Goal: Transaction & Acquisition: Book appointment/travel/reservation

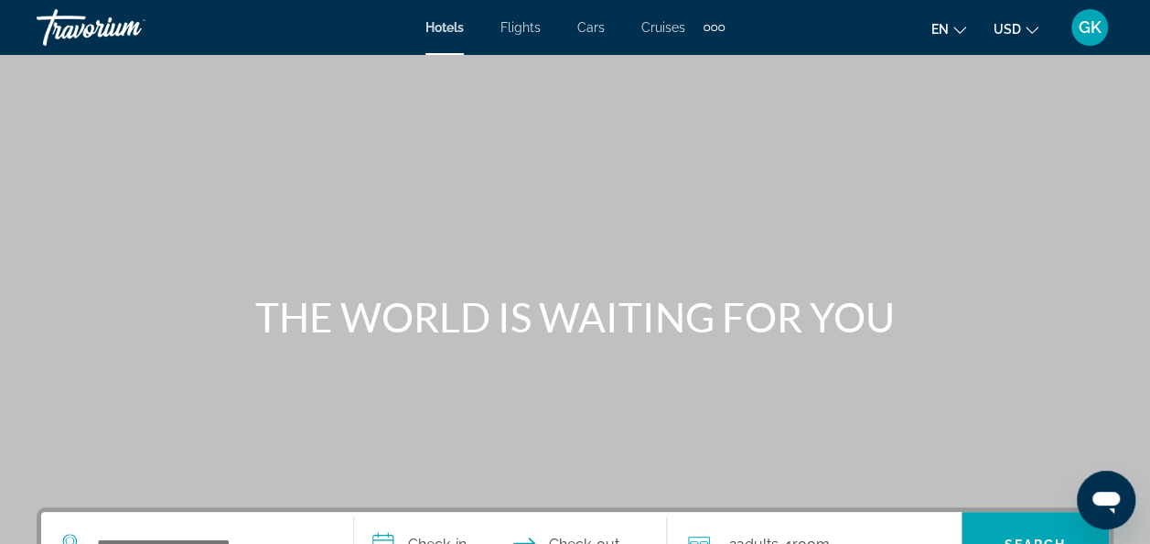
click at [536, 171] on div "Main content" at bounding box center [575, 274] width 1150 height 549
click at [441, 33] on span "Hotels" at bounding box center [444, 27] width 38 height 15
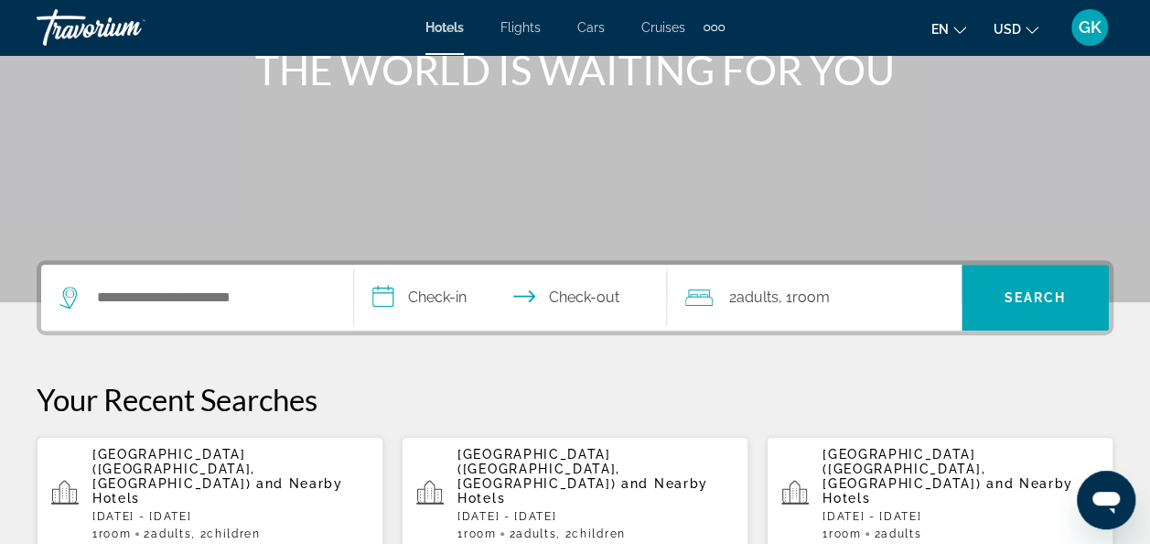
scroll to position [251, 0]
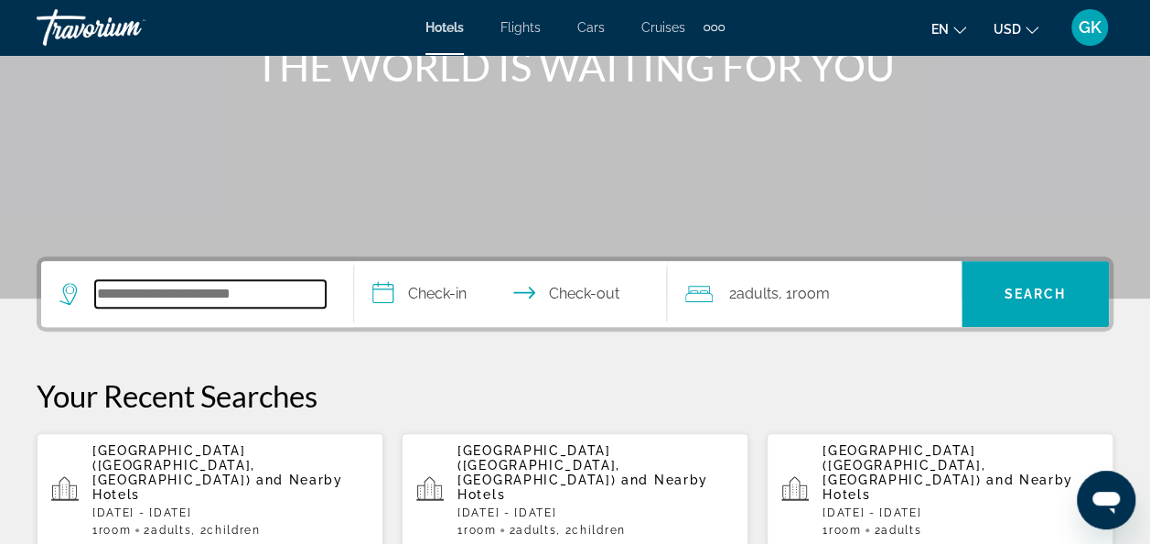
click at [158, 295] on input "Search widget" at bounding box center [210, 293] width 231 height 27
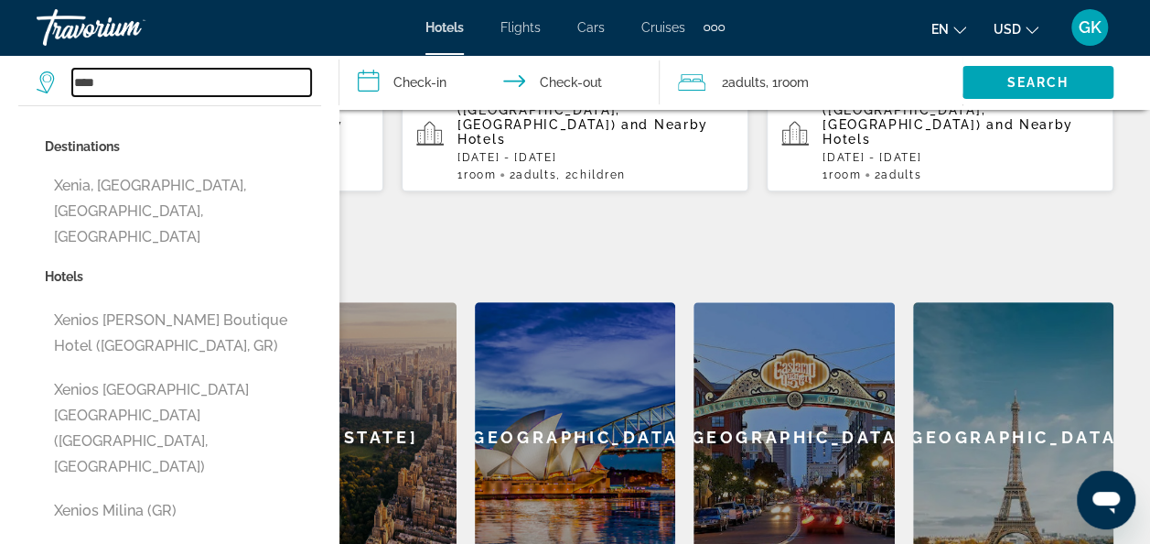
scroll to position [615, 0]
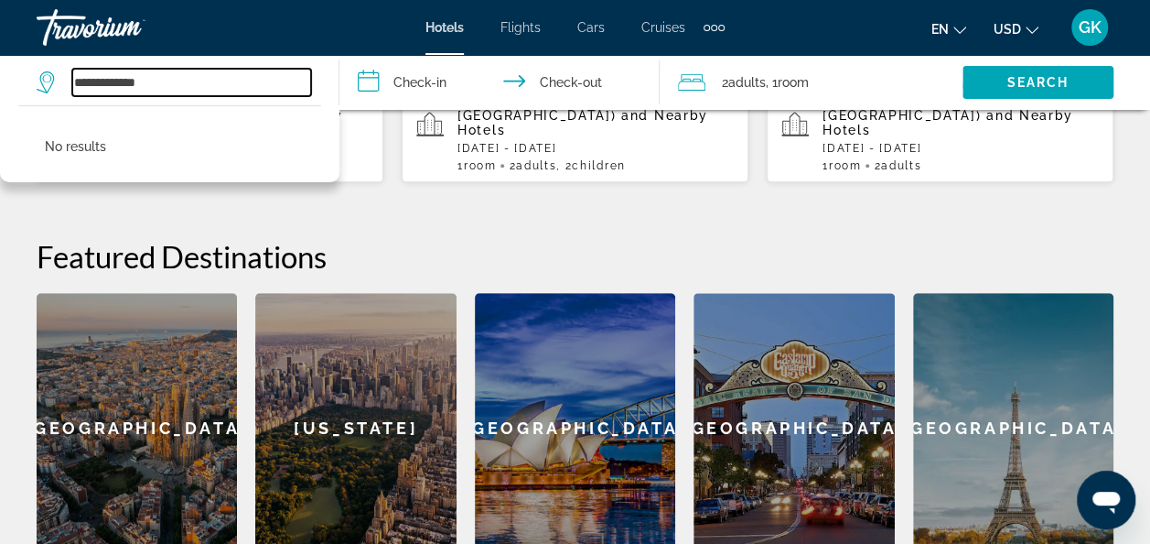
click at [164, 77] on input "**********" at bounding box center [191, 82] width 239 height 27
type input "*"
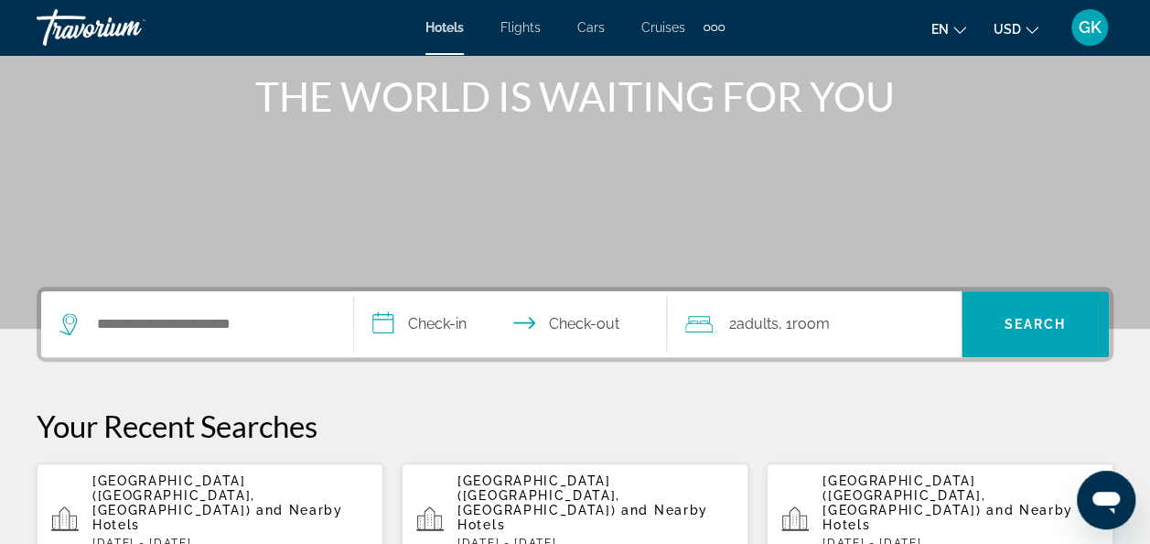
scroll to position [221, 0]
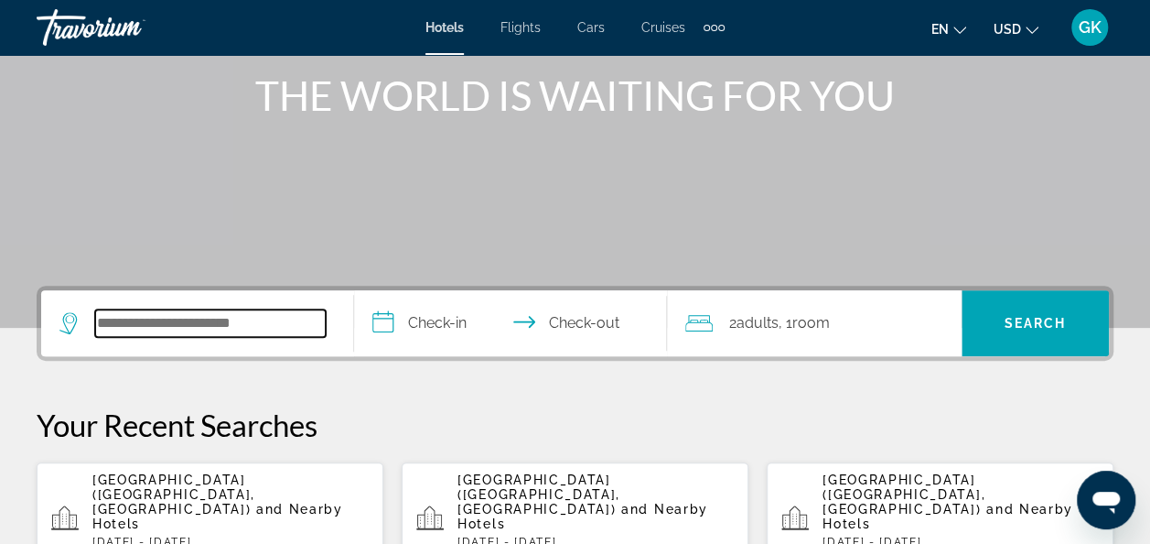
click at [123, 328] on input "Search widget" at bounding box center [210, 322] width 231 height 27
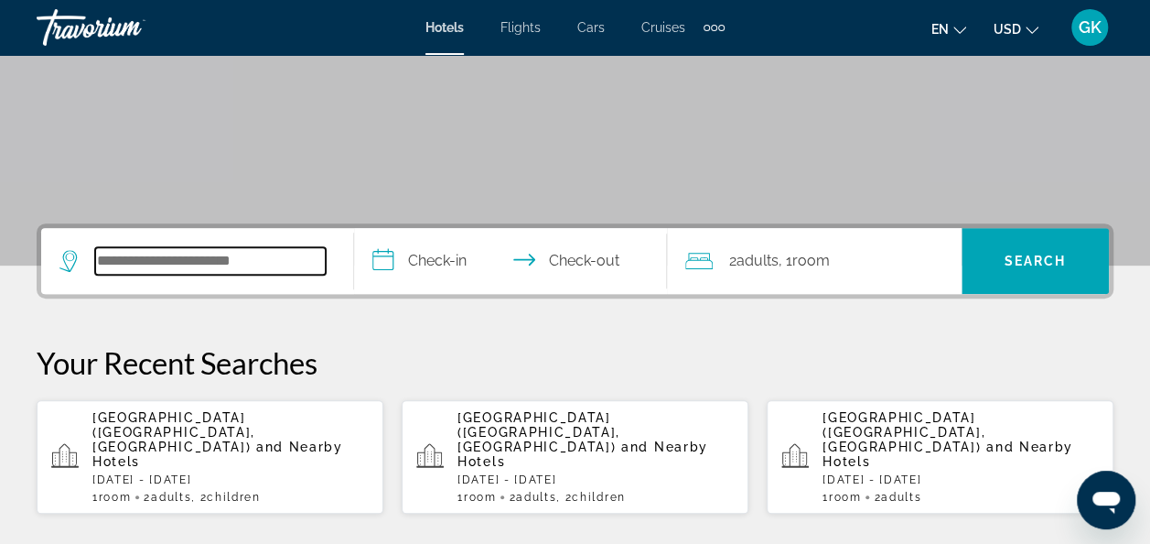
scroll to position [447, 0]
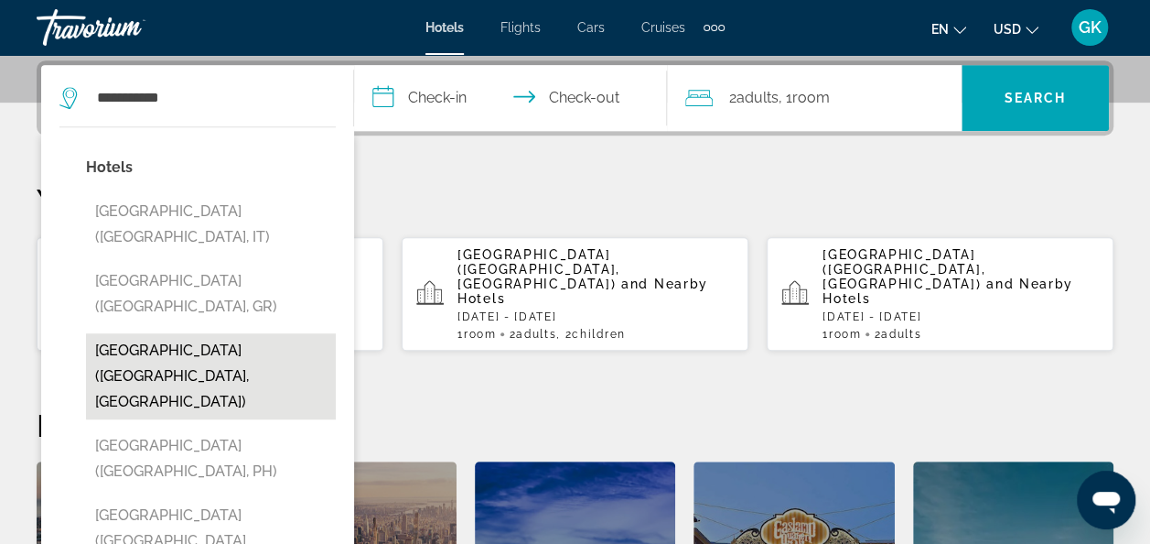
click at [173, 333] on button "[GEOGRAPHIC_DATA] ([GEOGRAPHIC_DATA], [GEOGRAPHIC_DATA])" at bounding box center [211, 376] width 250 height 86
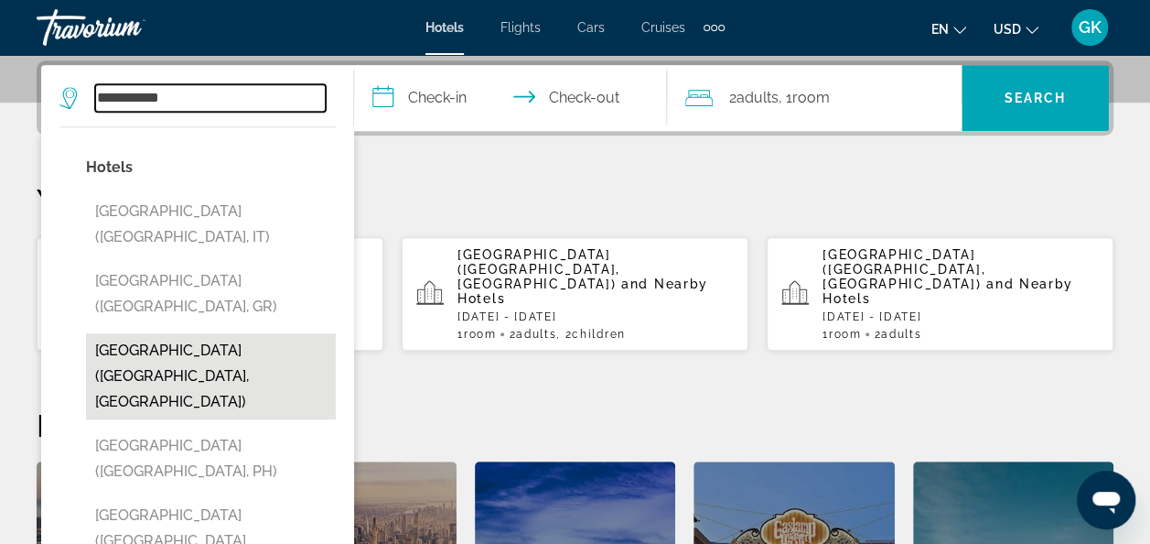
type input "**********"
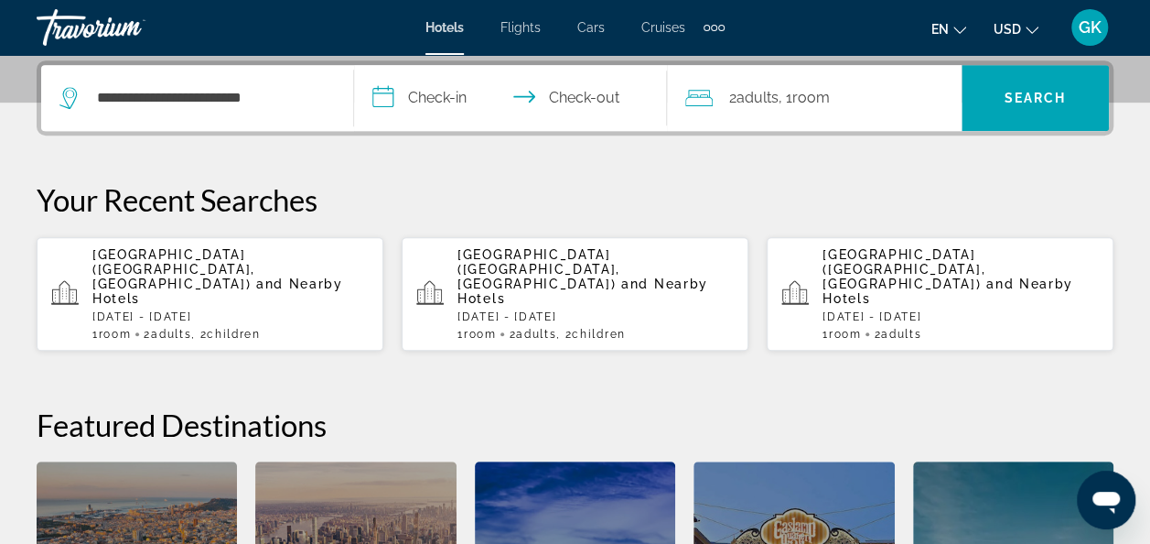
click at [386, 94] on input "**********" at bounding box center [514, 100] width 320 height 71
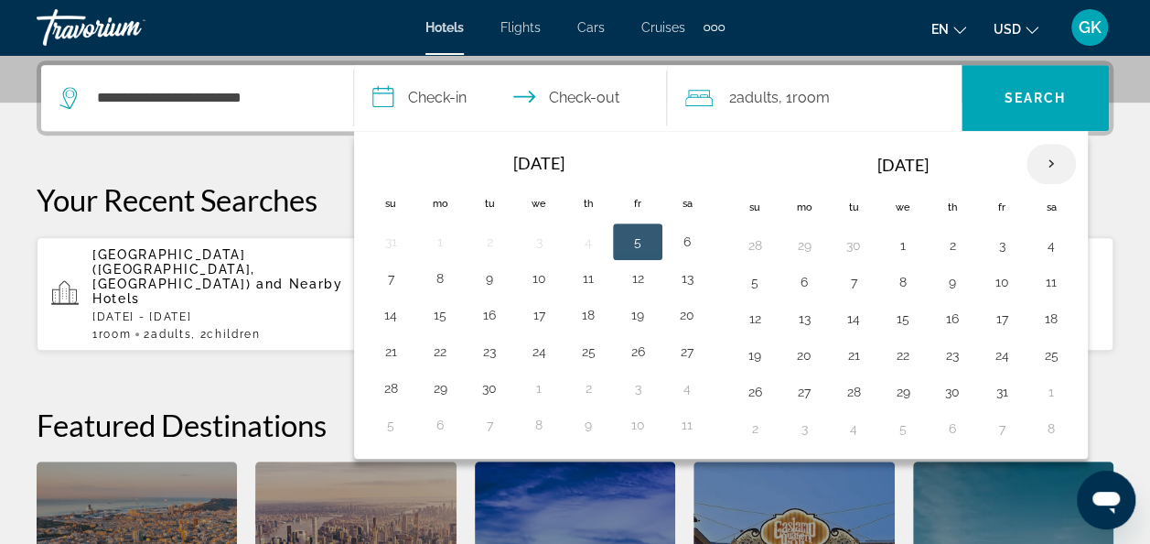
click at [1038, 167] on th "Next month" at bounding box center [1051, 164] width 49 height 40
click at [752, 324] on button "9" at bounding box center [754, 319] width 29 height 26
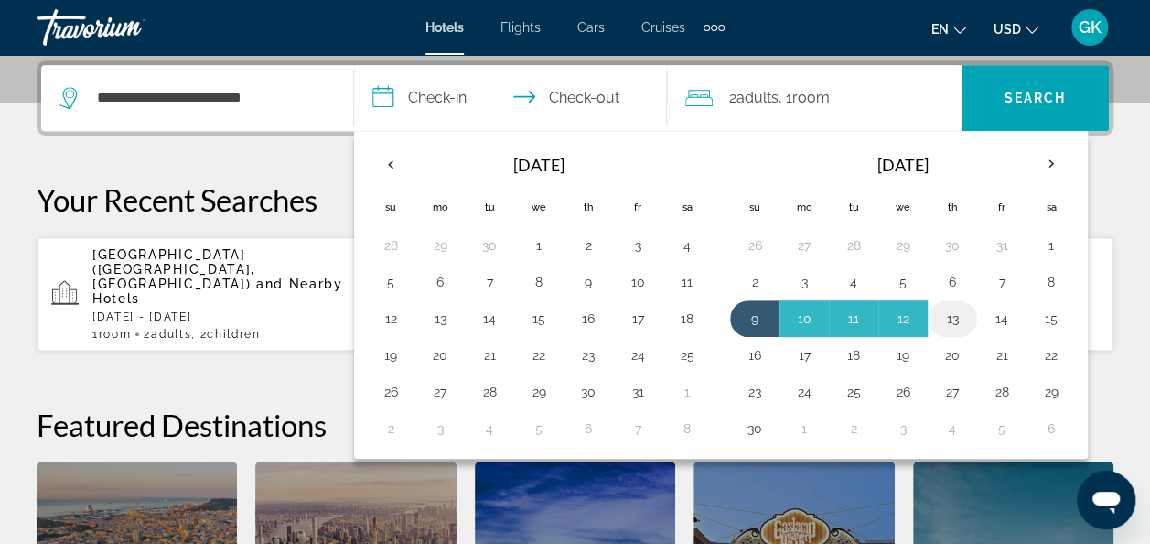
click at [954, 312] on button "13" at bounding box center [952, 319] width 29 height 26
type input "**********"
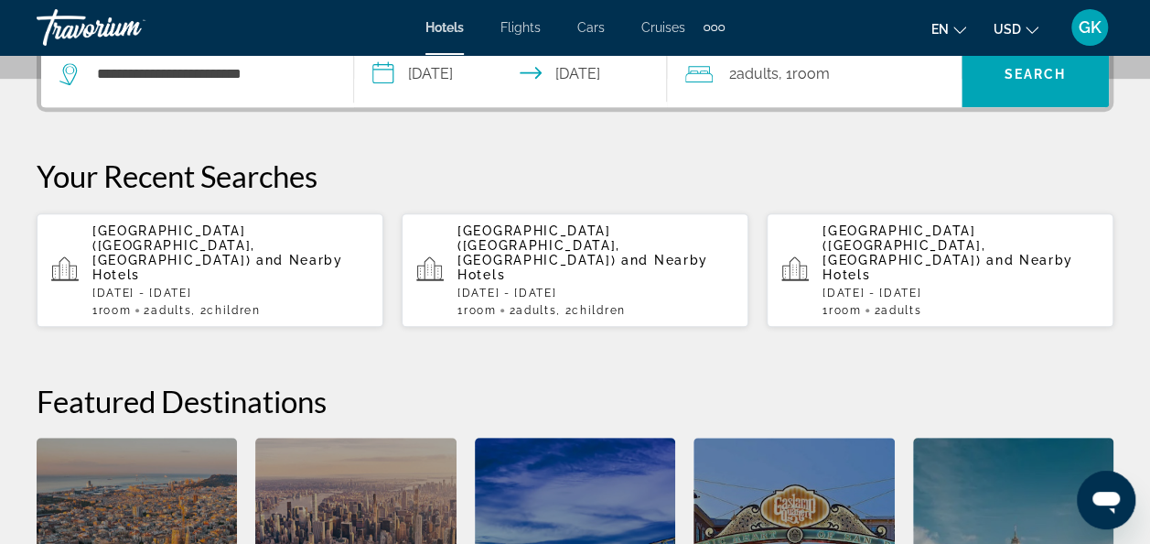
scroll to position [295, 0]
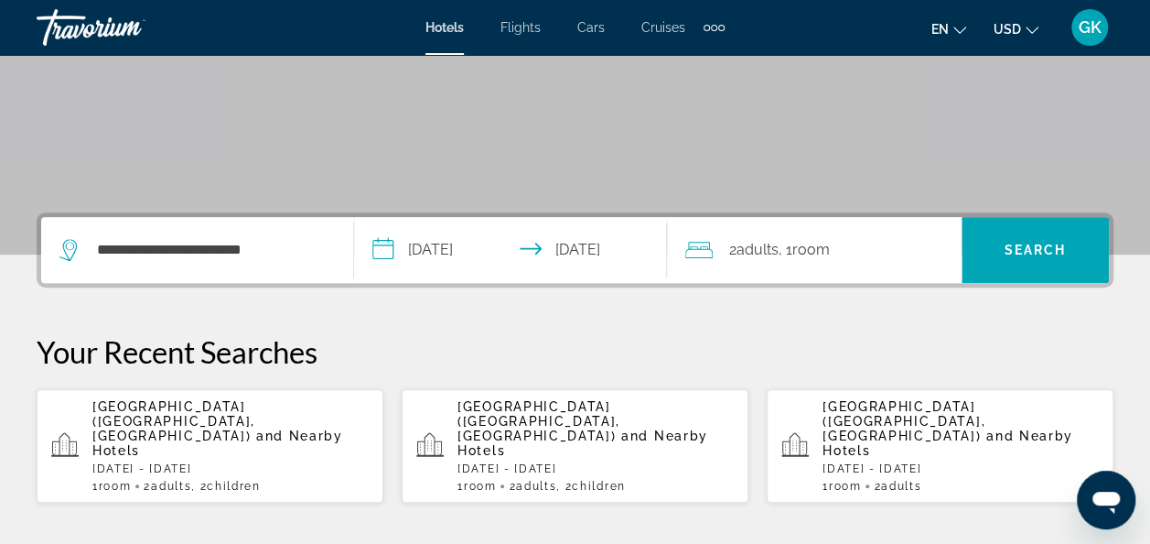
click at [711, 242] on icon "Travelers: 2 adults, 0 children" at bounding box center [698, 250] width 27 height 22
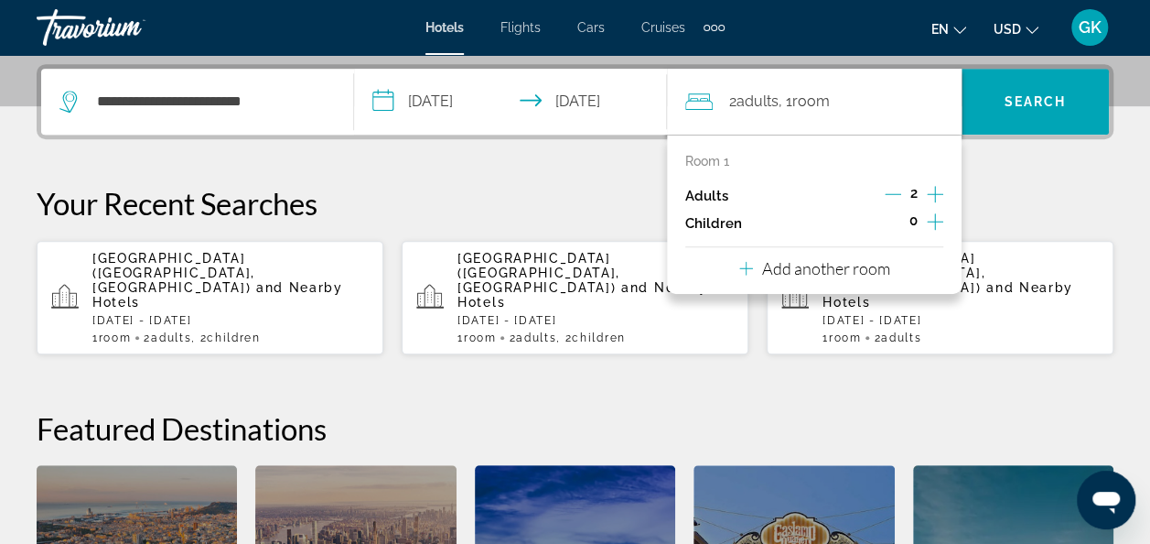
scroll to position [447, 0]
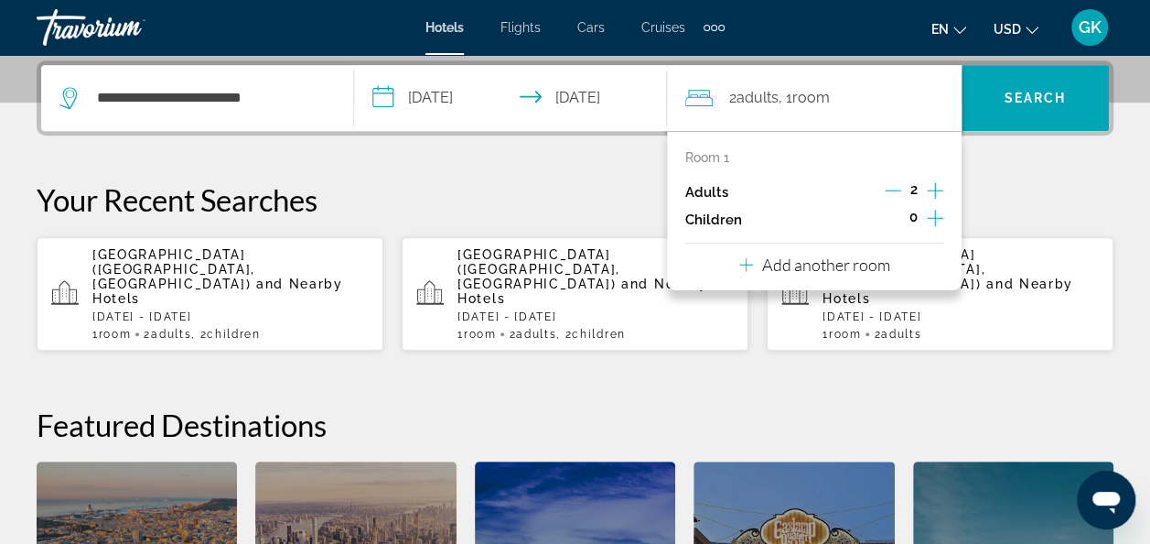
click at [934, 210] on icon "Increment children" at bounding box center [935, 218] width 16 height 22
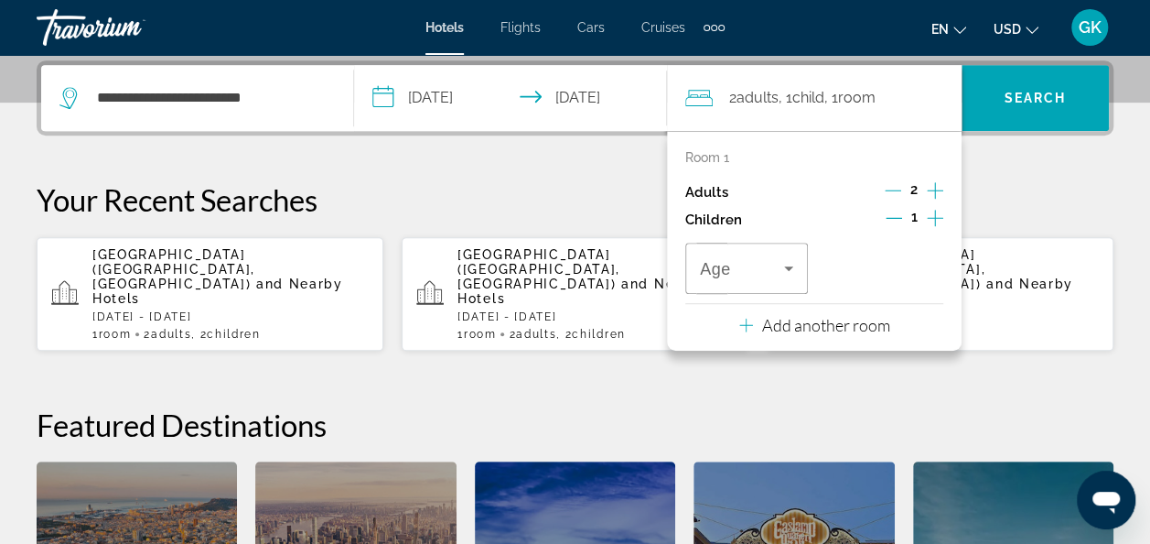
click at [934, 210] on icon "Increment children" at bounding box center [935, 218] width 16 height 22
click at [791, 267] on icon "Travelers: 2 adults, 2 children" at bounding box center [788, 268] width 9 height 5
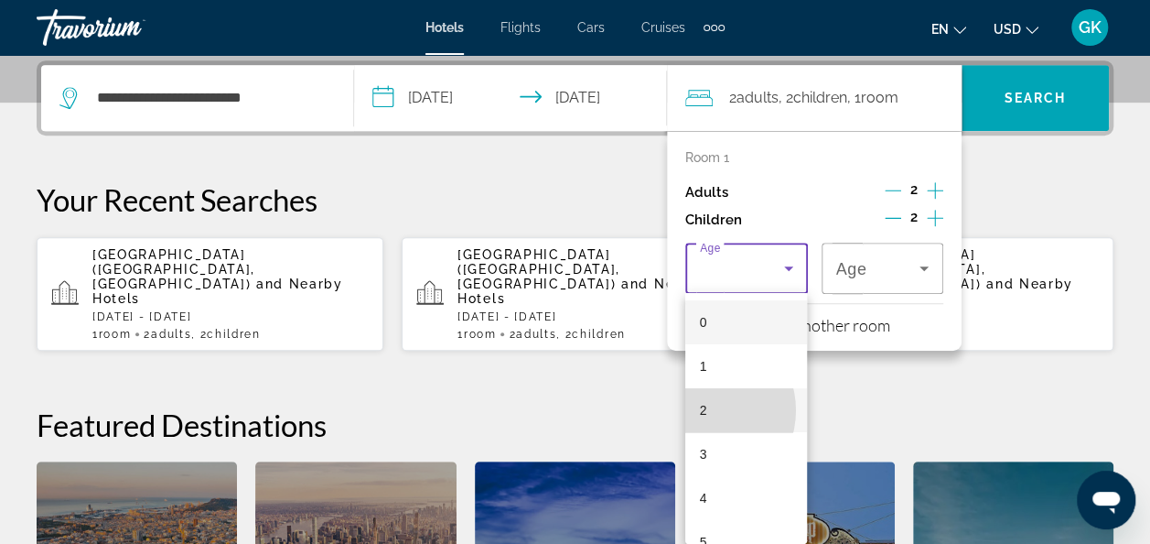
click at [700, 410] on span "2" at bounding box center [703, 410] width 7 height 22
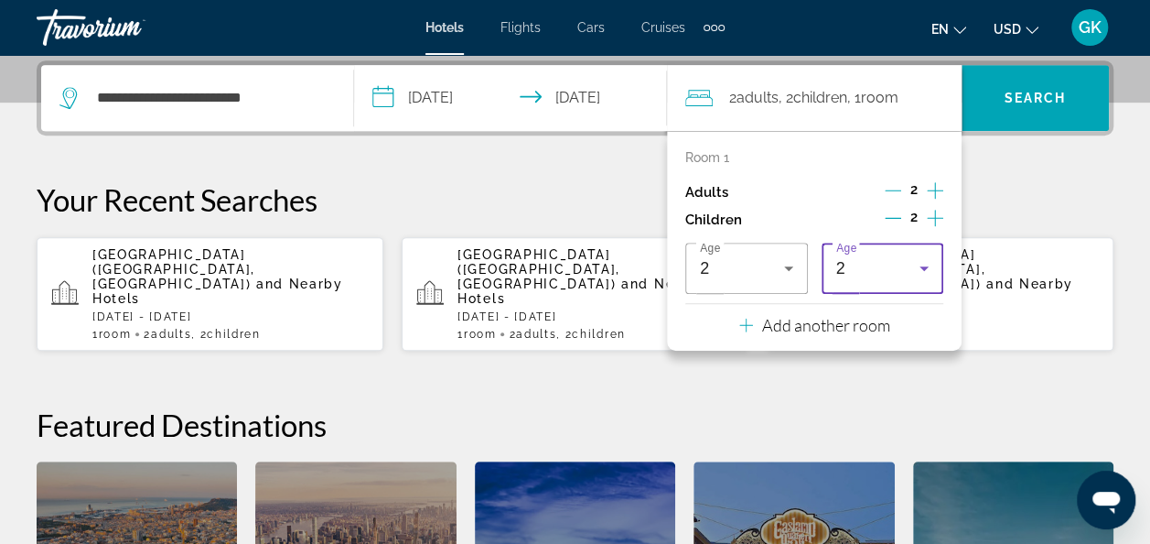
click at [929, 271] on icon "Travelers: 2 adults, 2 children" at bounding box center [924, 268] width 22 height 22
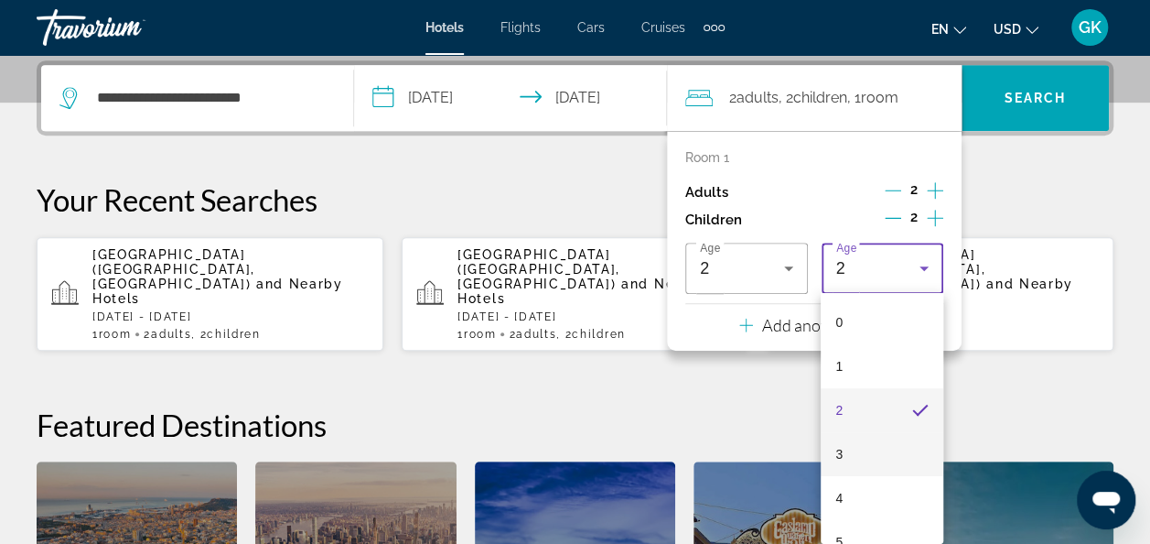
click at [851, 449] on mat-option "3" at bounding box center [882, 454] width 123 height 44
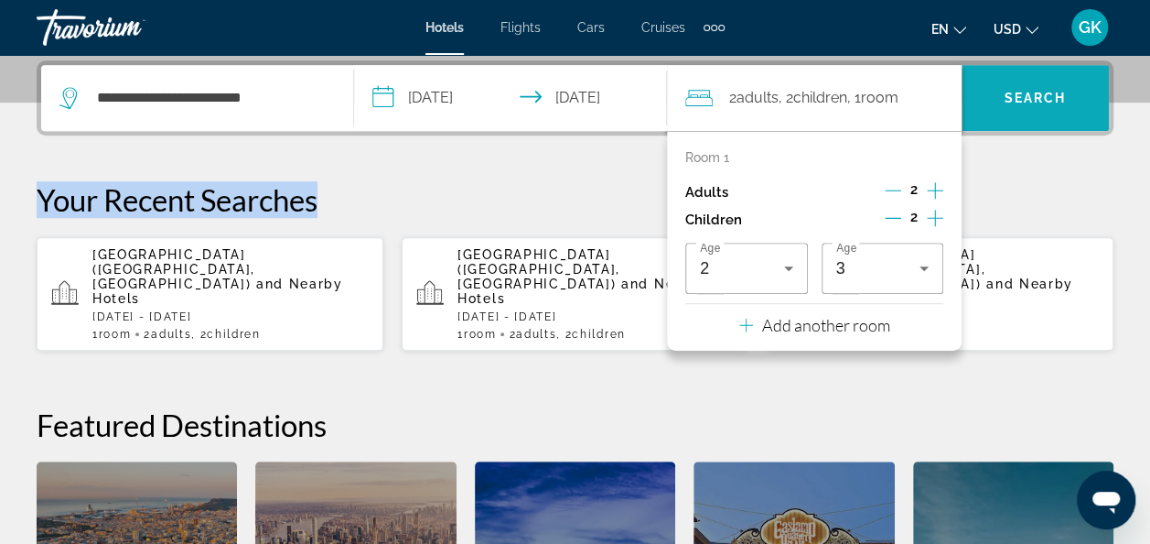
drag, startPoint x: 1021, startPoint y: 198, endPoint x: 1019, endPoint y: 80, distance: 118.1
click at [1019, 80] on div "**********" at bounding box center [575, 395] width 1150 height 671
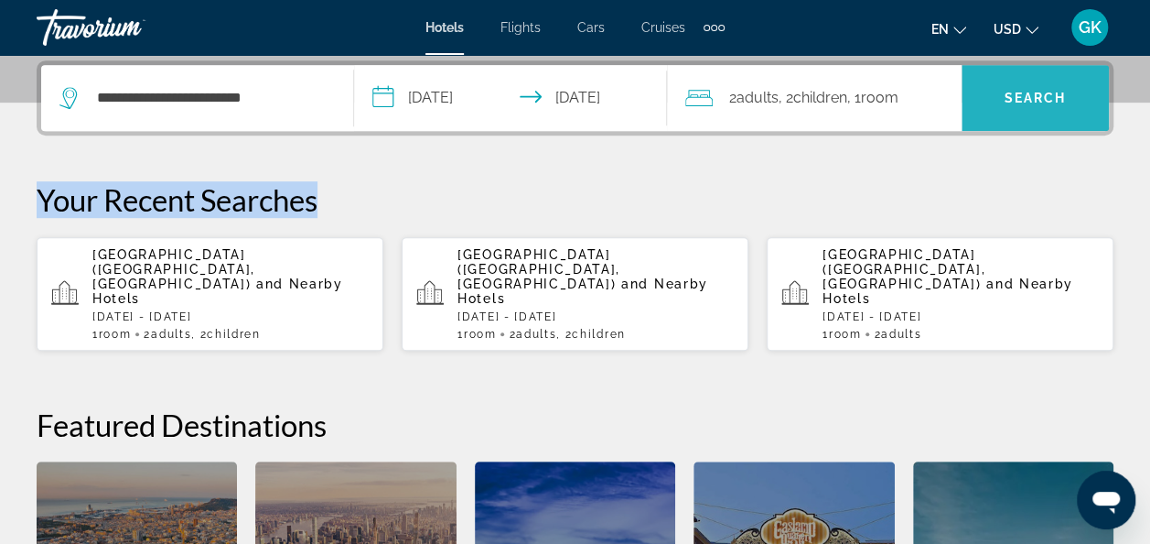
click at [1019, 80] on span "Search widget" at bounding box center [1035, 98] width 147 height 44
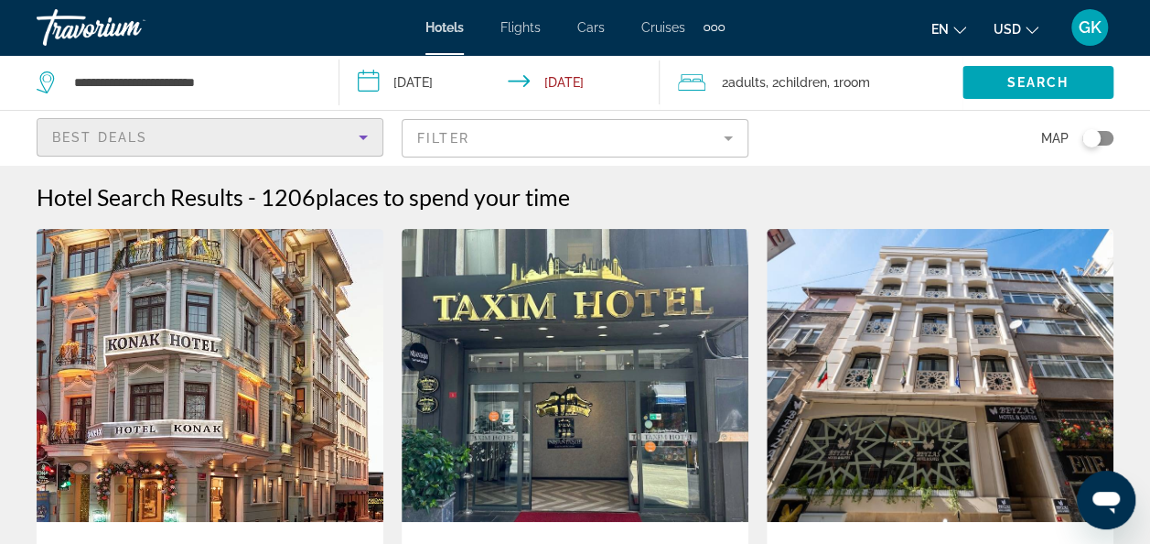
click at [364, 135] on icon "Sort by" at bounding box center [363, 137] width 9 height 5
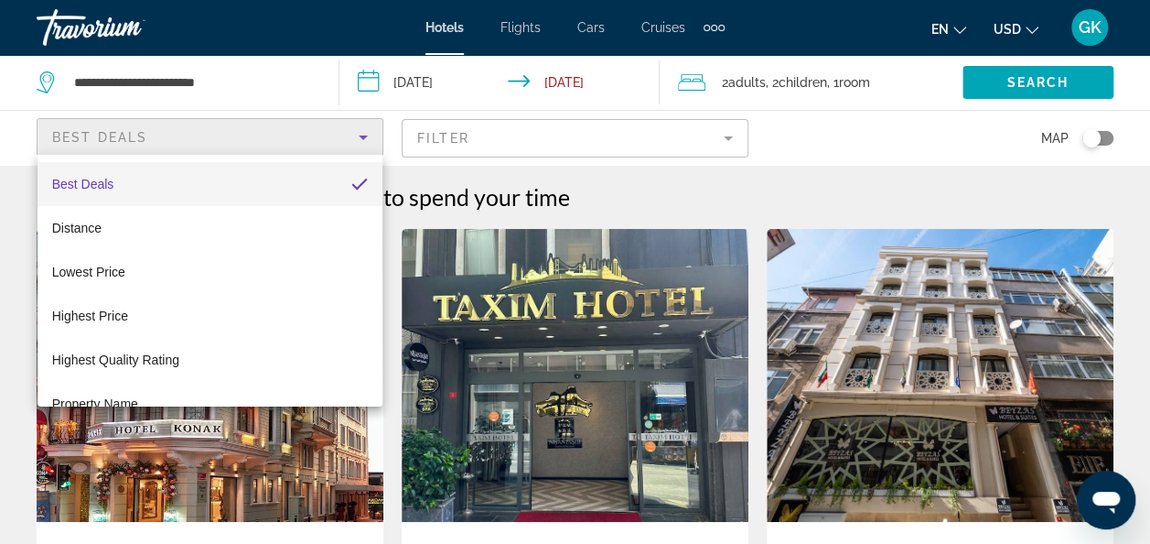
click at [364, 135] on div at bounding box center [575, 272] width 1150 height 544
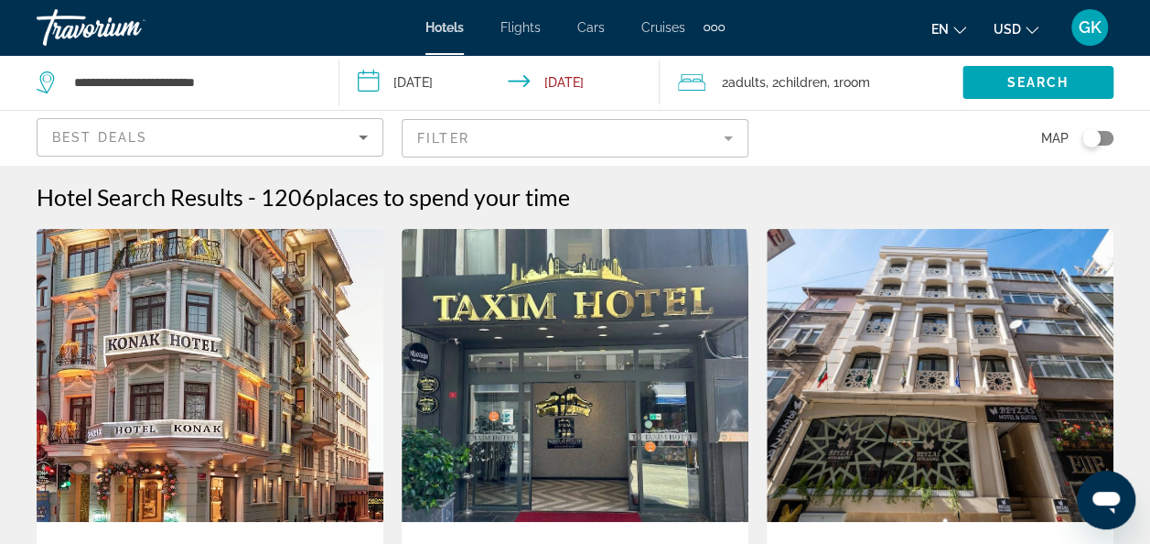
click at [571, 141] on mat-form-field "Filter" at bounding box center [575, 138] width 347 height 38
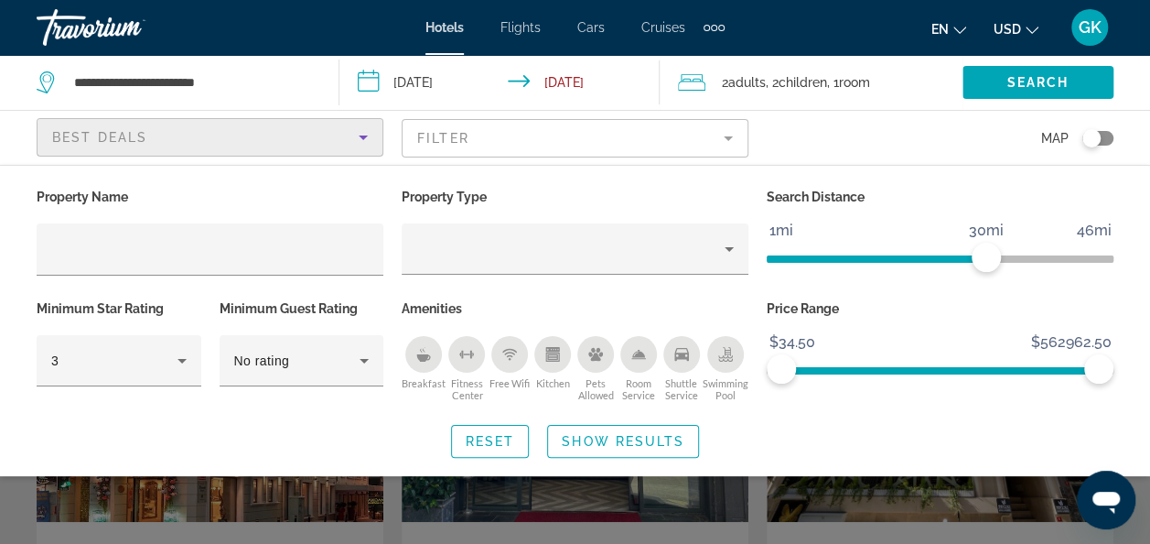
click at [289, 139] on div "Best Deals" at bounding box center [205, 137] width 307 height 22
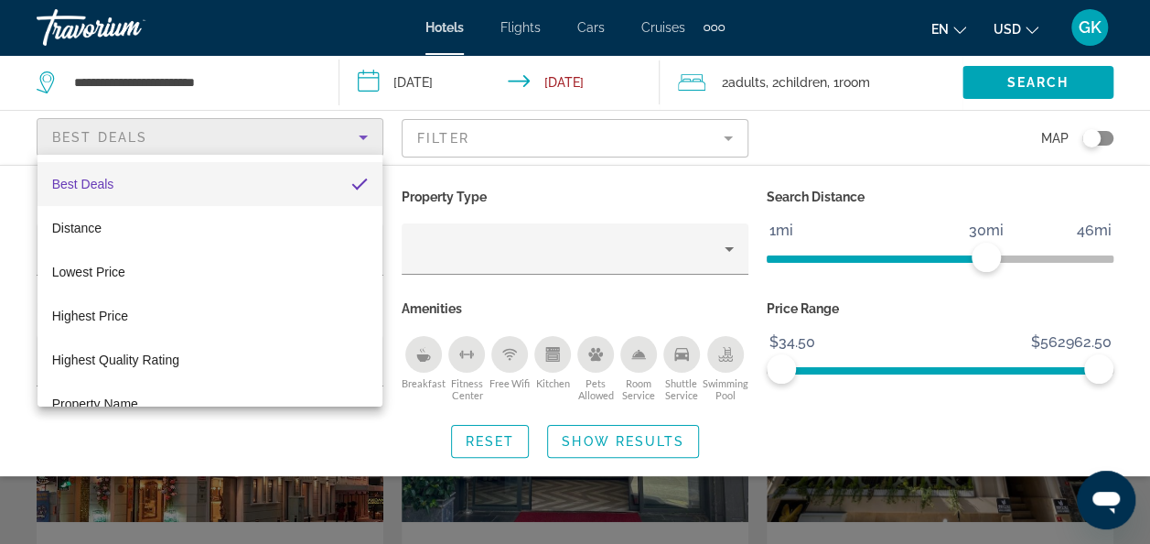
click at [813, 137] on div at bounding box center [575, 272] width 1150 height 544
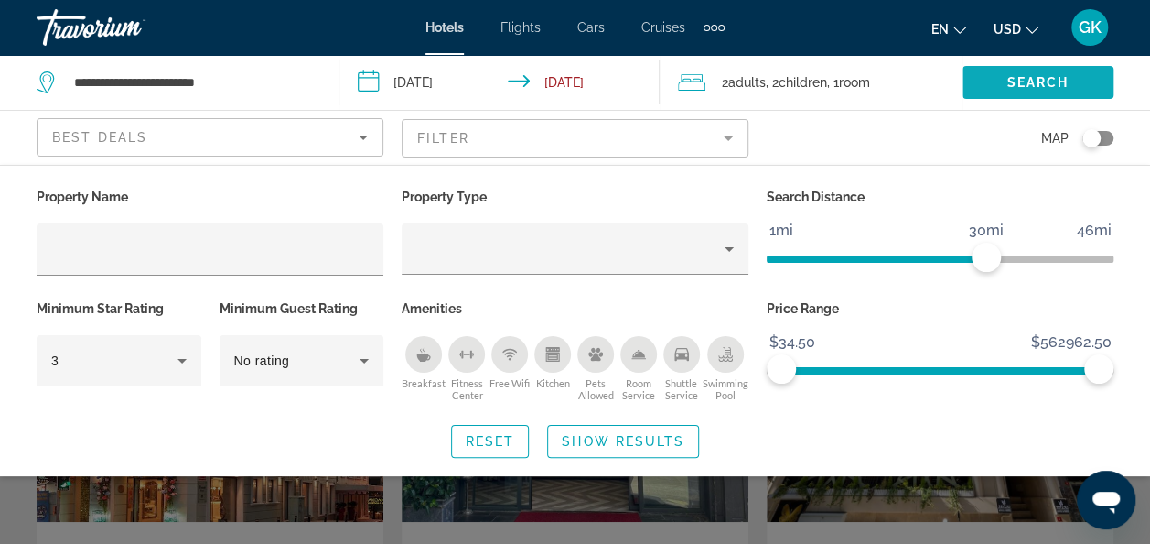
click at [1016, 87] on span "Search" at bounding box center [1038, 82] width 62 height 15
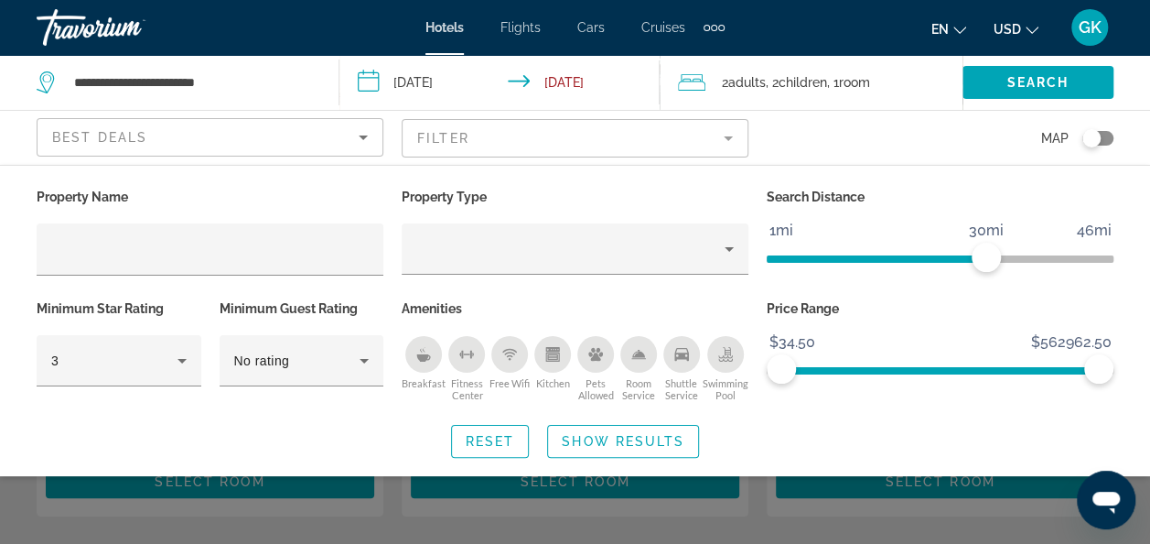
scroll to position [357, 0]
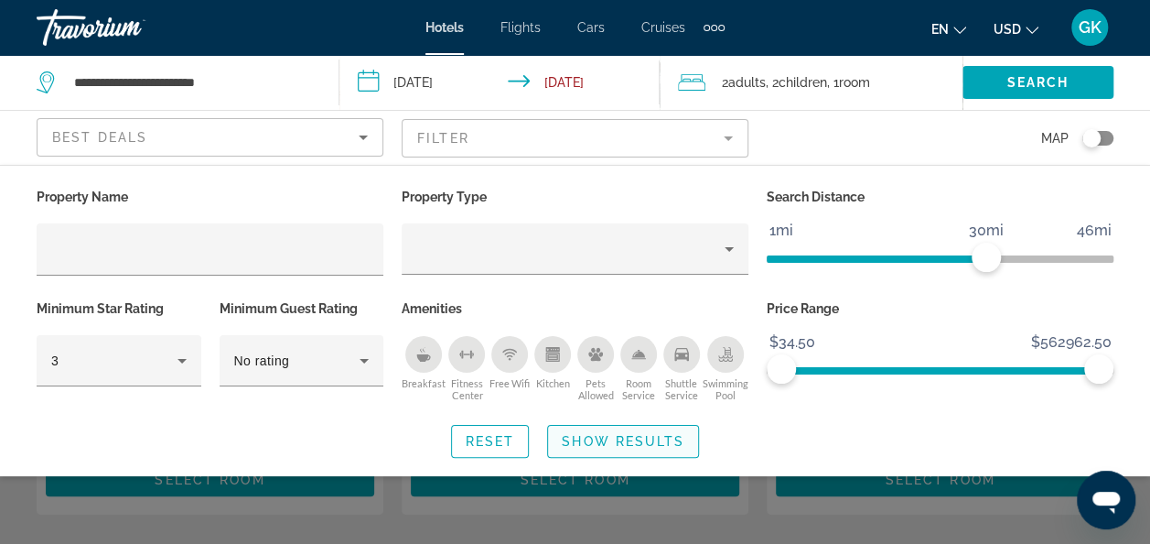
click at [574, 448] on span "Search widget" at bounding box center [623, 441] width 150 height 44
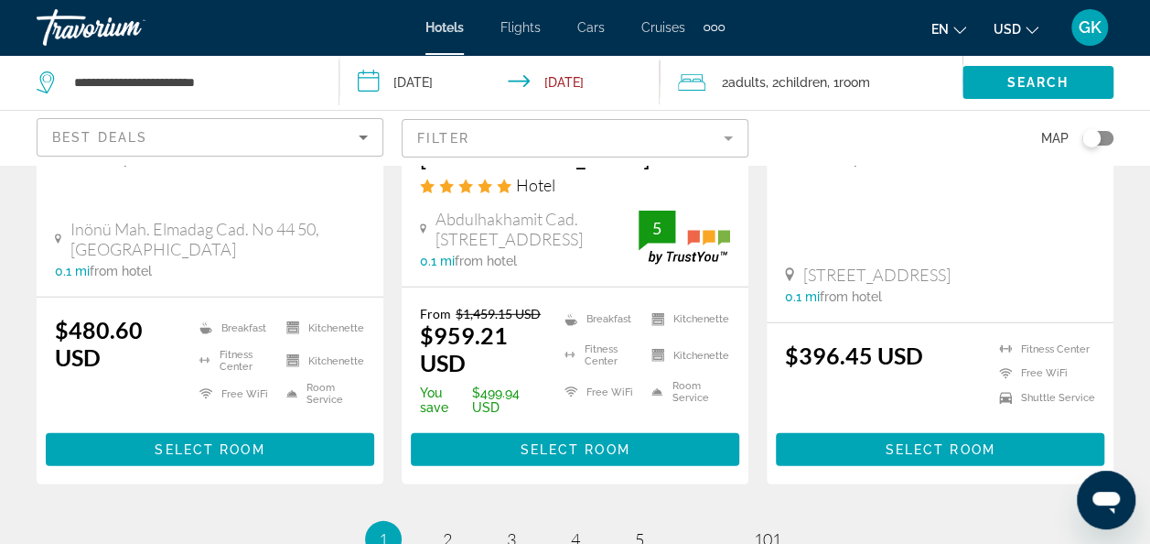
scroll to position [2489, 0]
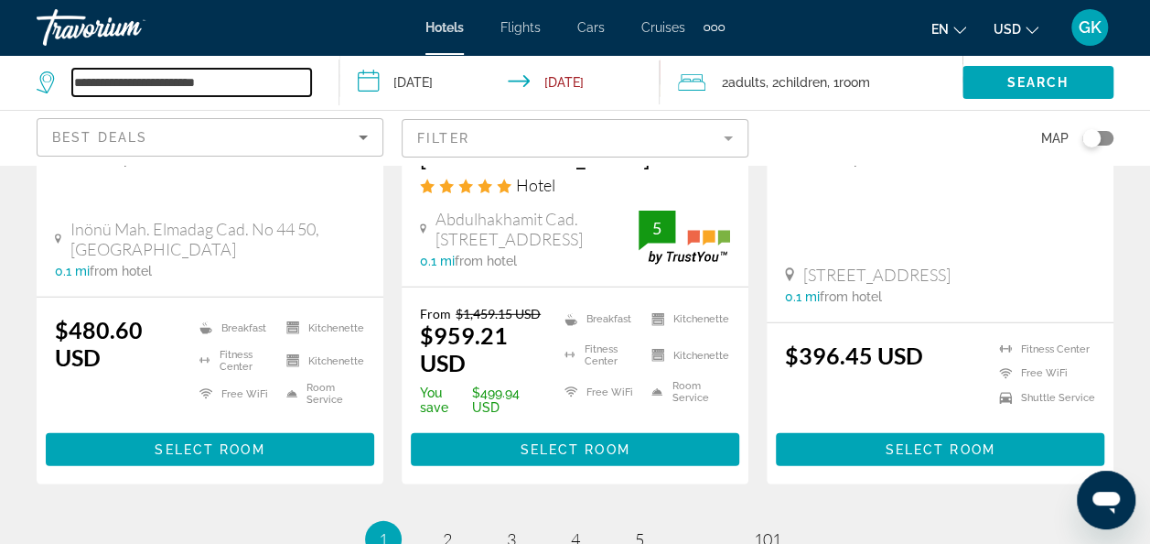
click at [144, 78] on input "**********" at bounding box center [191, 82] width 239 height 27
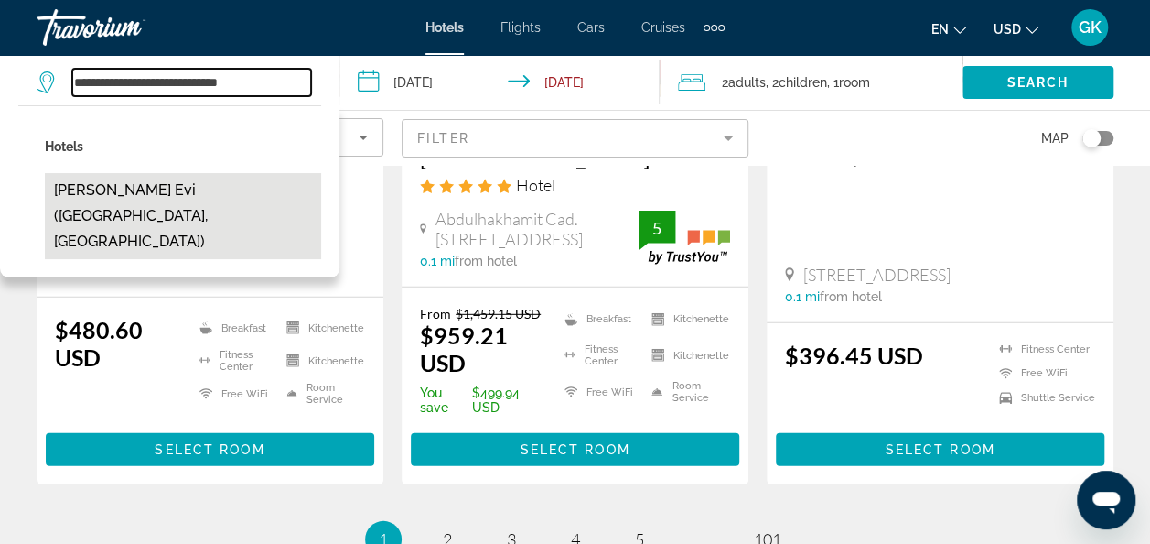
type input "**********"
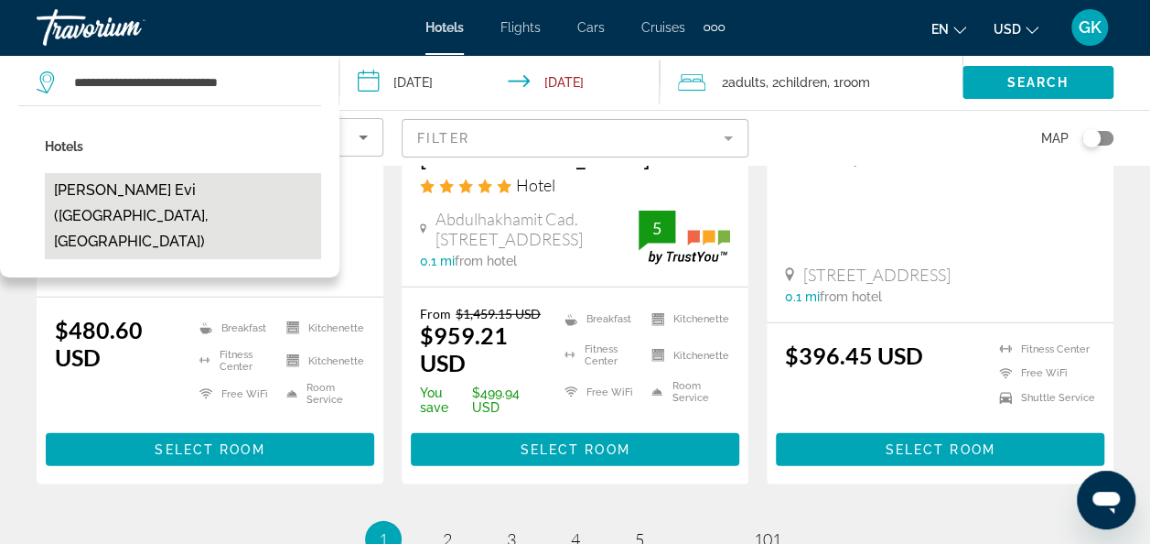
click at [145, 188] on button "[PERSON_NAME] Evi ([GEOGRAPHIC_DATA], [GEOGRAPHIC_DATA])" at bounding box center [183, 216] width 276 height 86
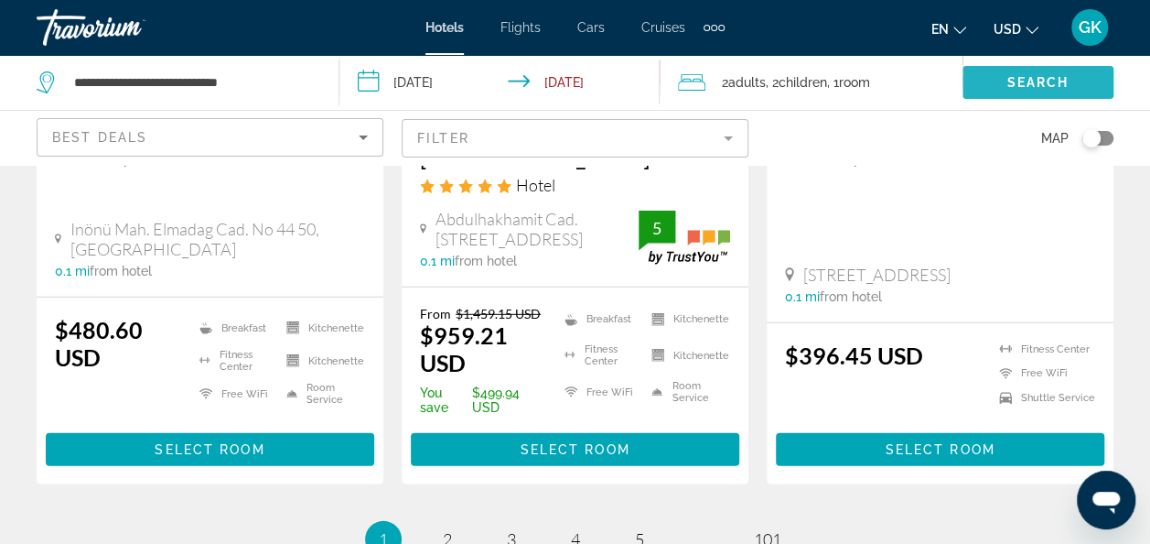
click at [1003, 75] on span "Search widget" at bounding box center [1038, 82] width 151 height 44
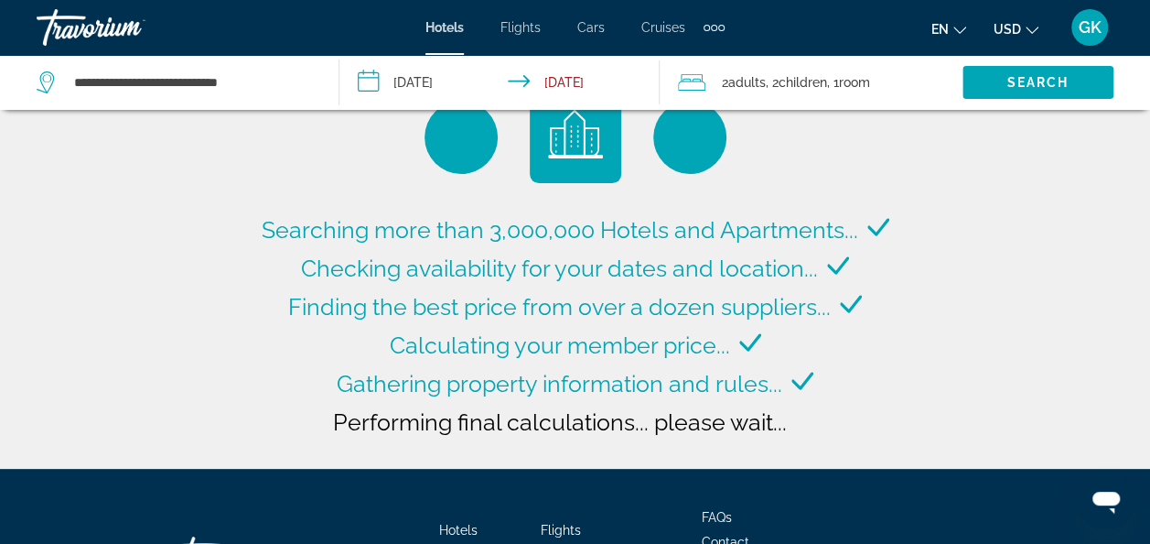
scroll to position [42, 0]
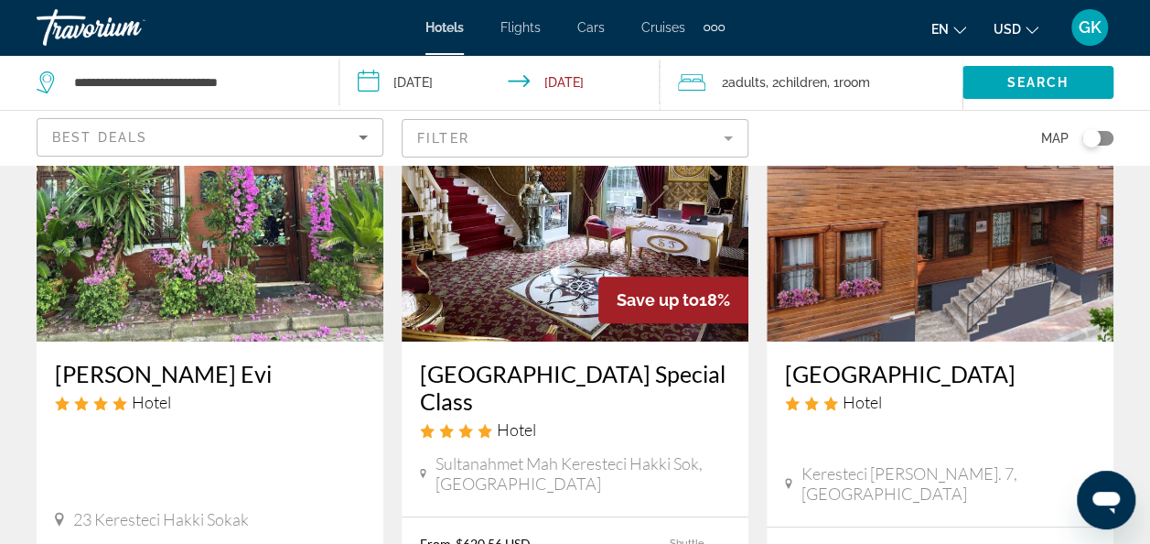
scroll to position [167, 0]
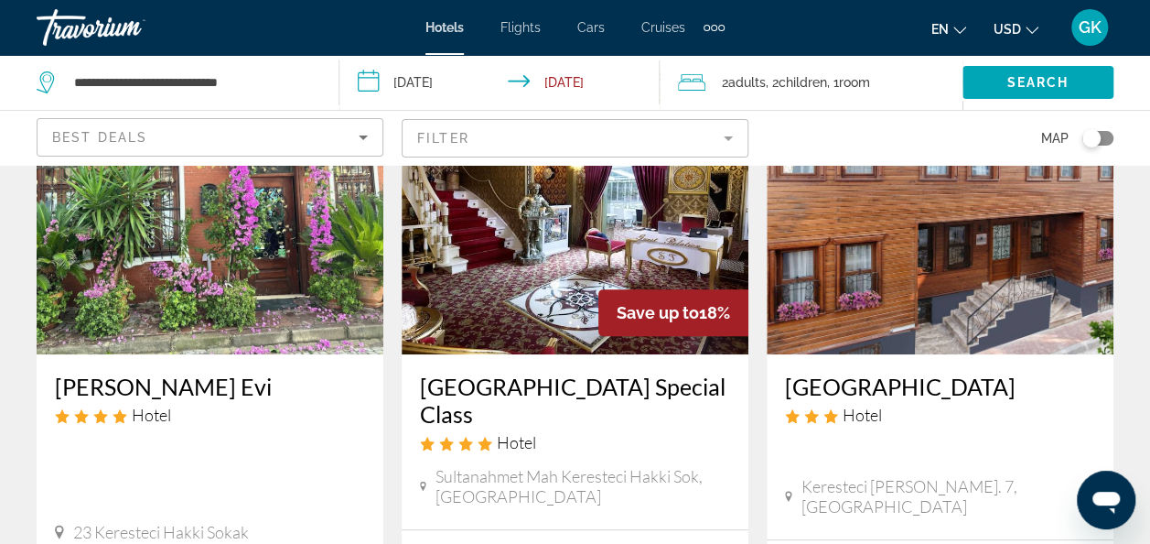
click at [843, 388] on h3 "[GEOGRAPHIC_DATA]" at bounding box center [940, 385] width 310 height 27
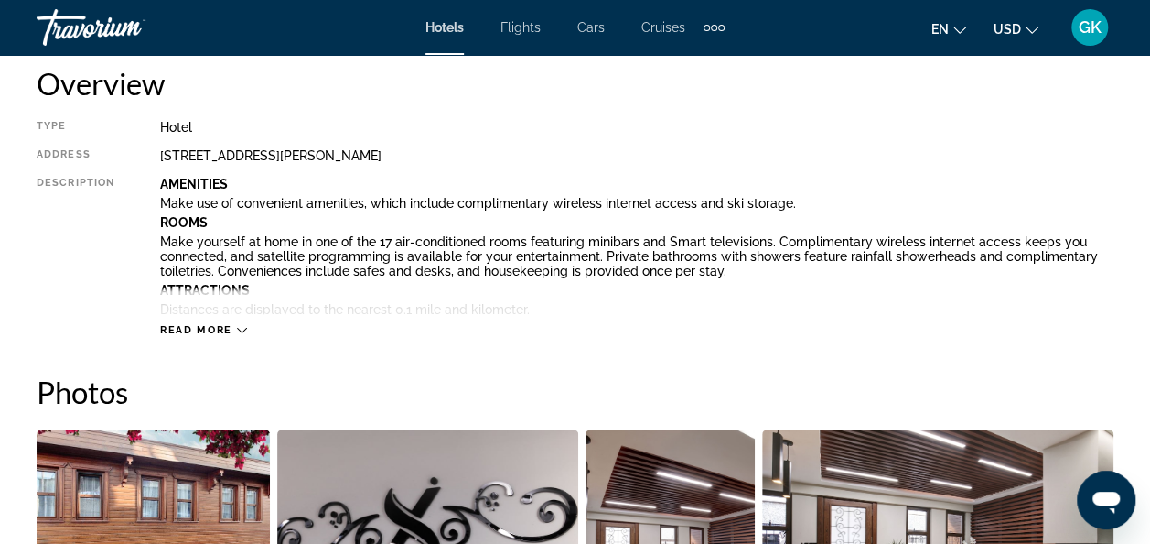
scroll to position [975, 0]
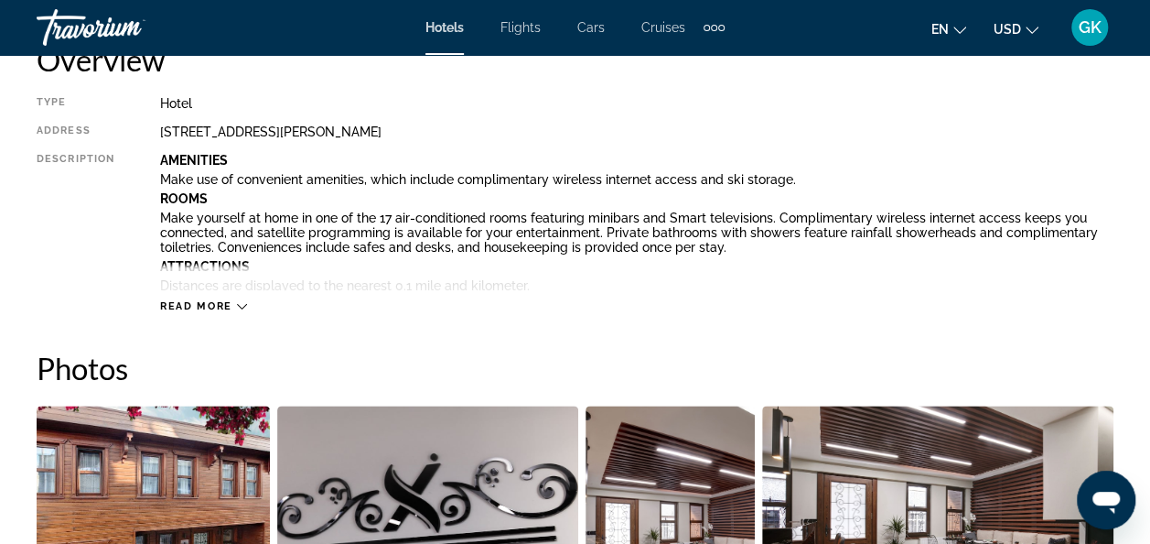
click at [221, 307] on span "Read more" at bounding box center [196, 306] width 72 height 12
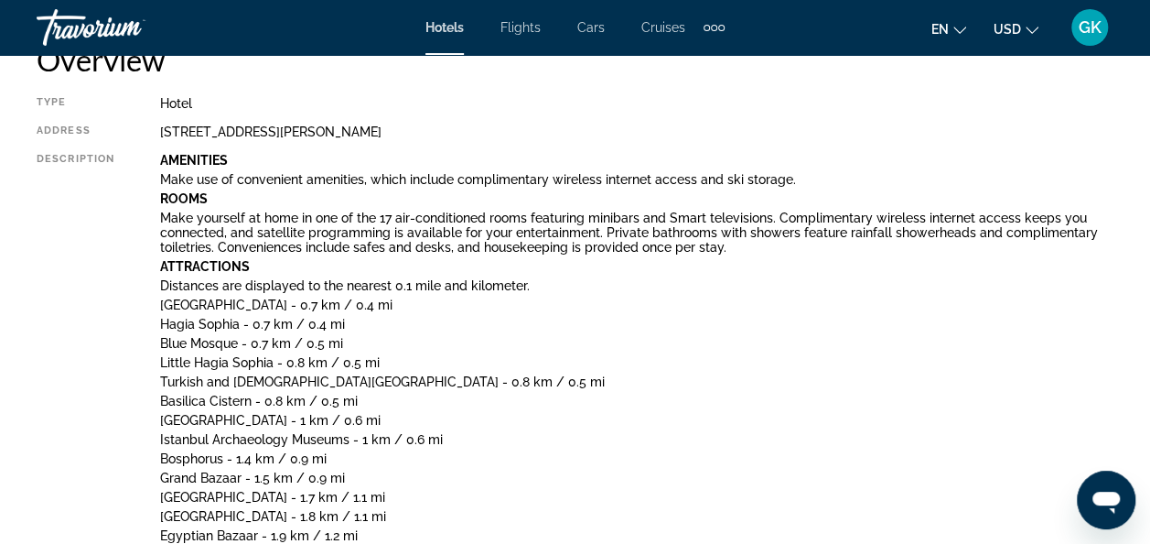
click at [953, 24] on button "en English Español Français Italiano Português русский" at bounding box center [949, 29] width 35 height 27
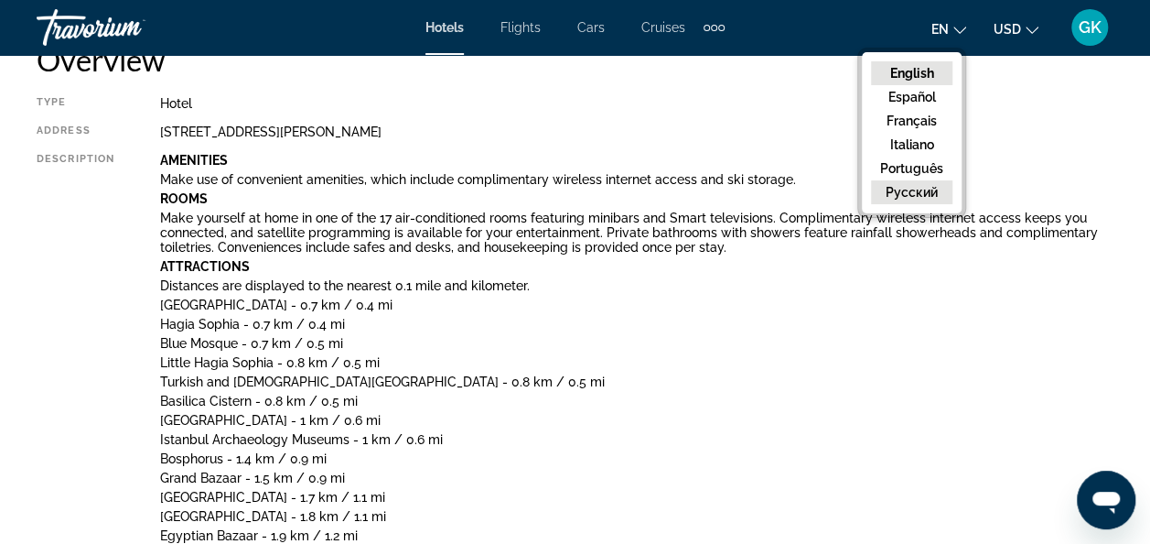
click at [914, 187] on button "русский" at bounding box center [911, 192] width 81 height 24
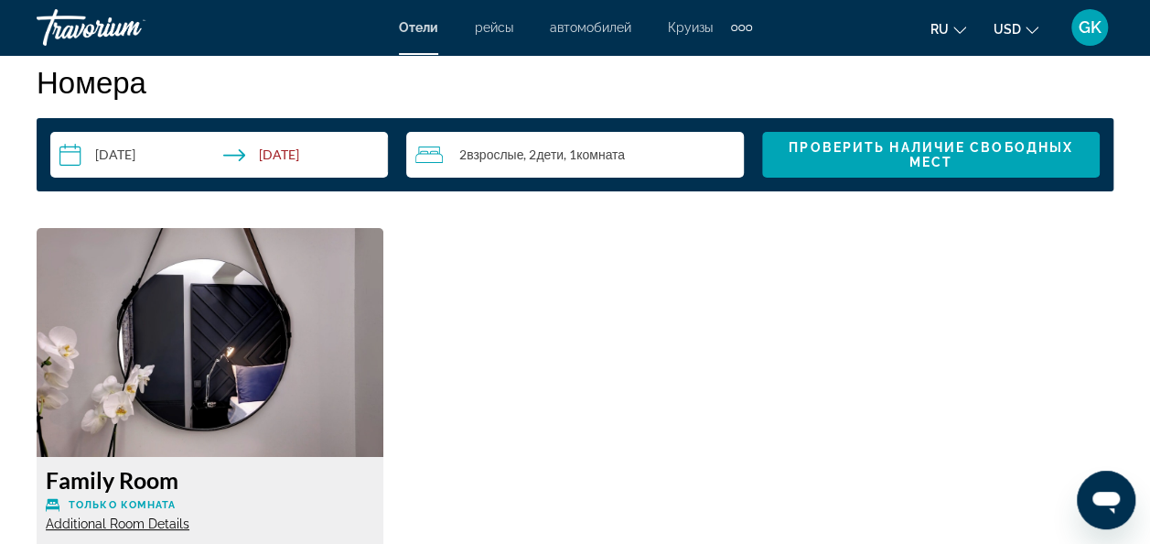
scroll to position [3357, 0]
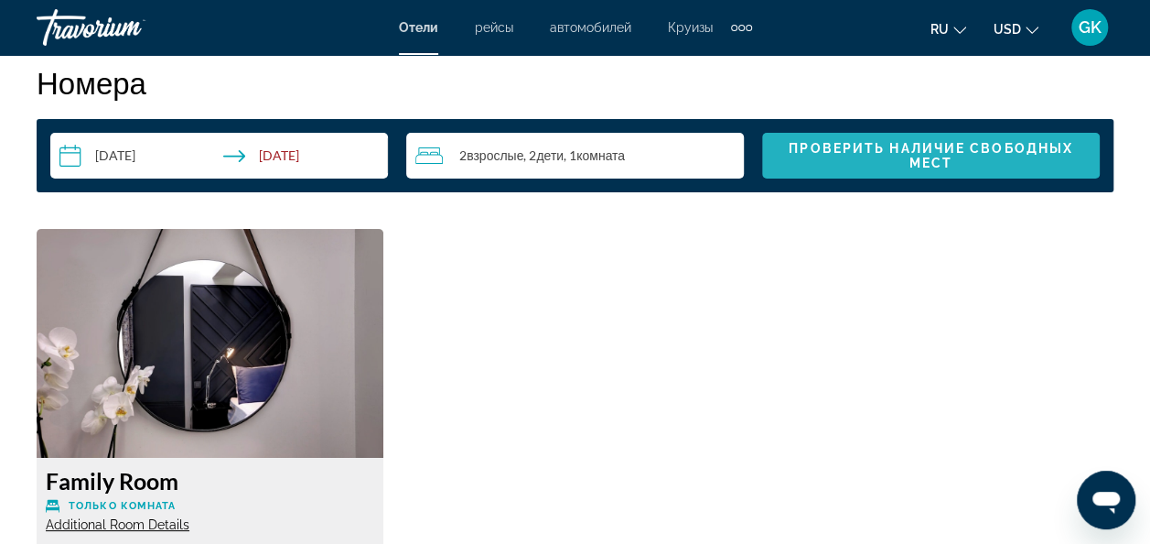
click at [882, 161] on span "Проверить наличие свободных мест" at bounding box center [931, 155] width 308 height 29
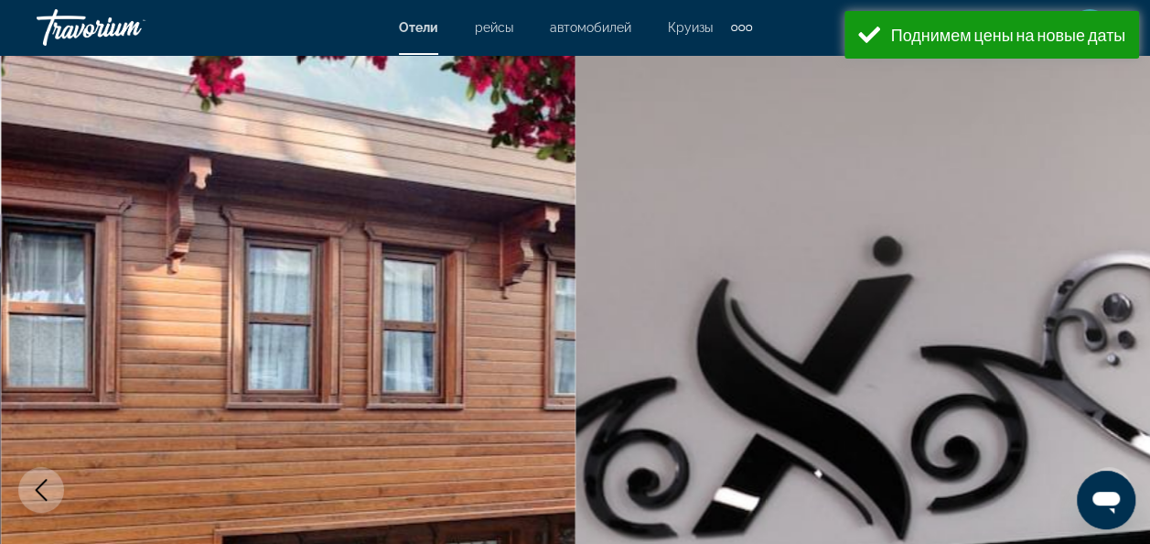
click at [422, 26] on span "Отели" at bounding box center [418, 27] width 39 height 15
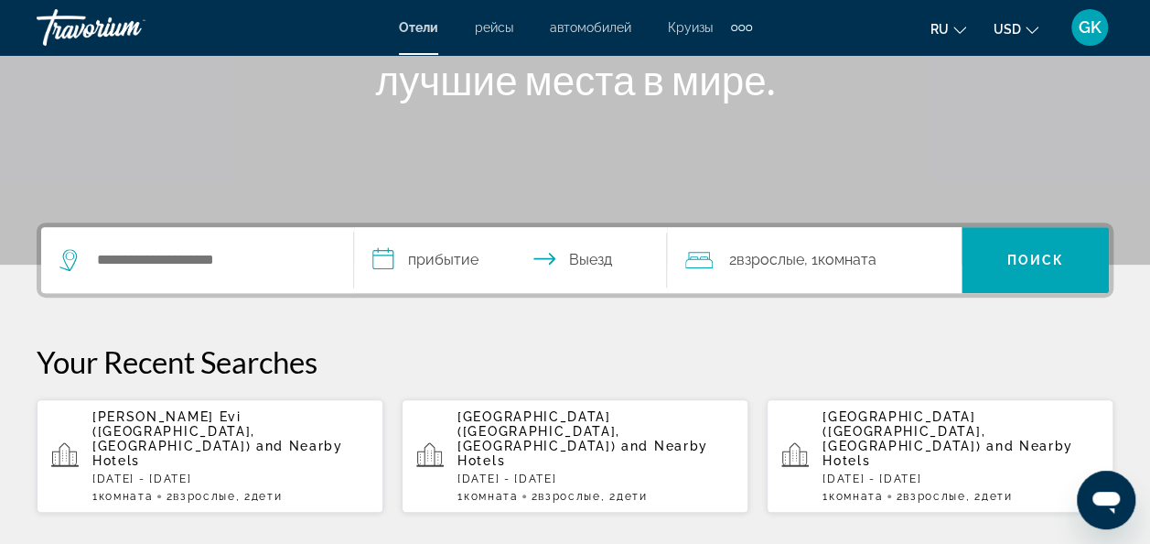
scroll to position [286, 0]
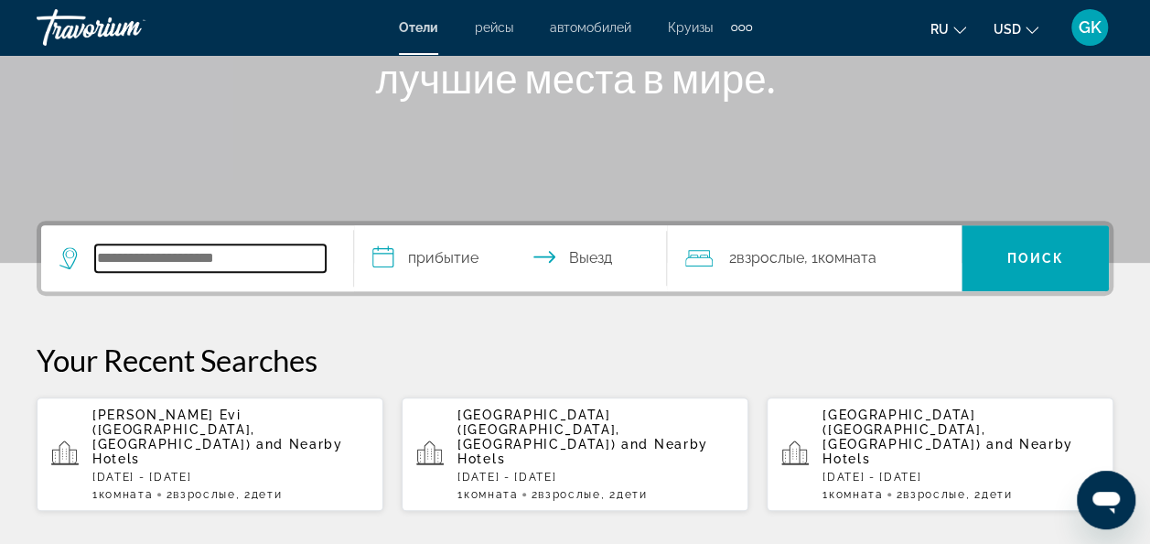
click at [122, 262] on input "Search widget" at bounding box center [210, 257] width 231 height 27
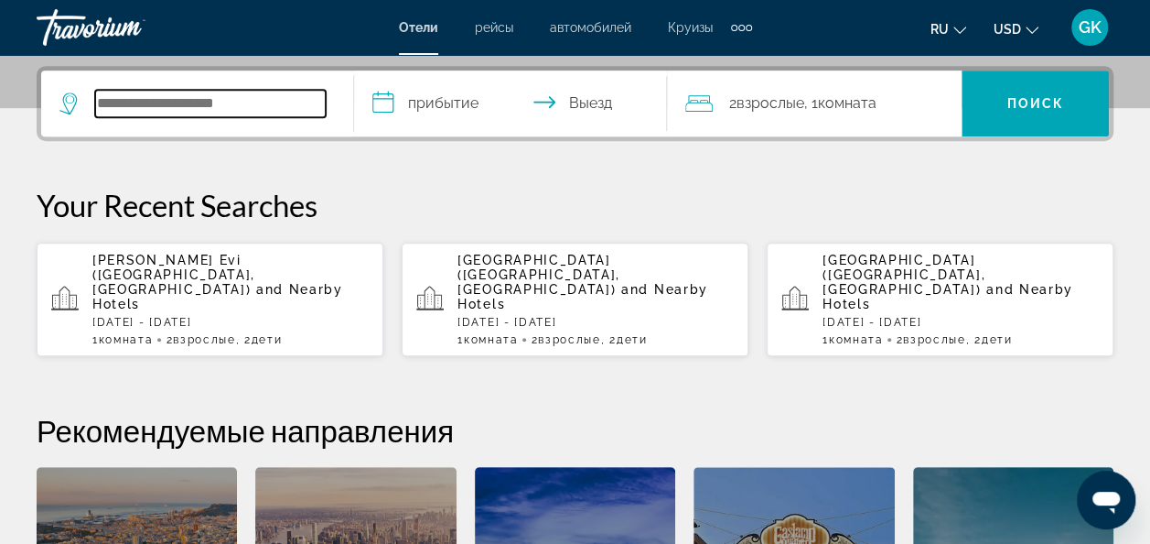
scroll to position [447, 0]
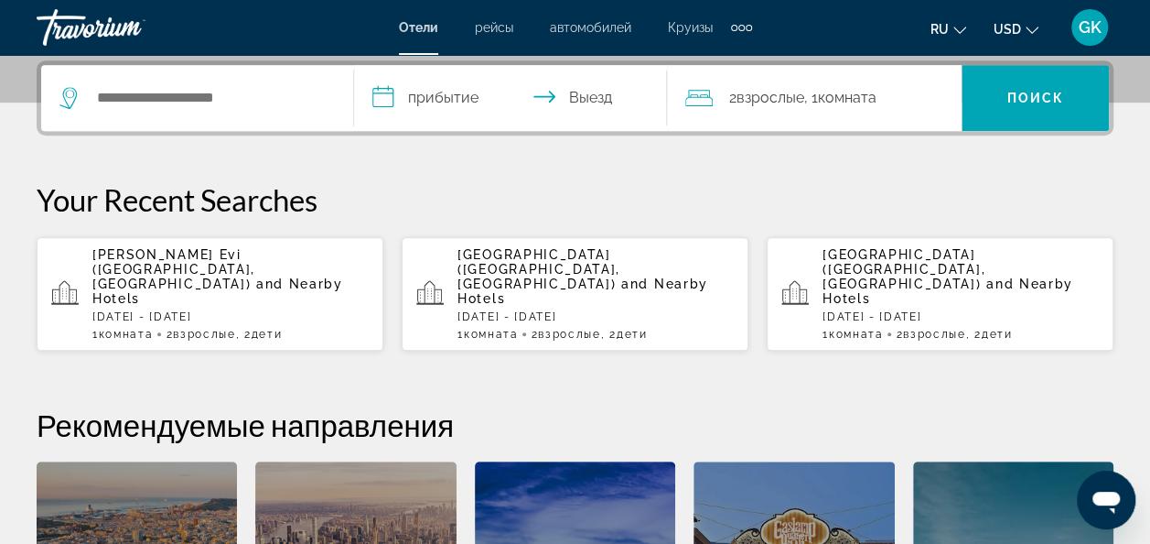
click at [864, 276] on span "and Nearby Hotels" at bounding box center [948, 290] width 251 height 29
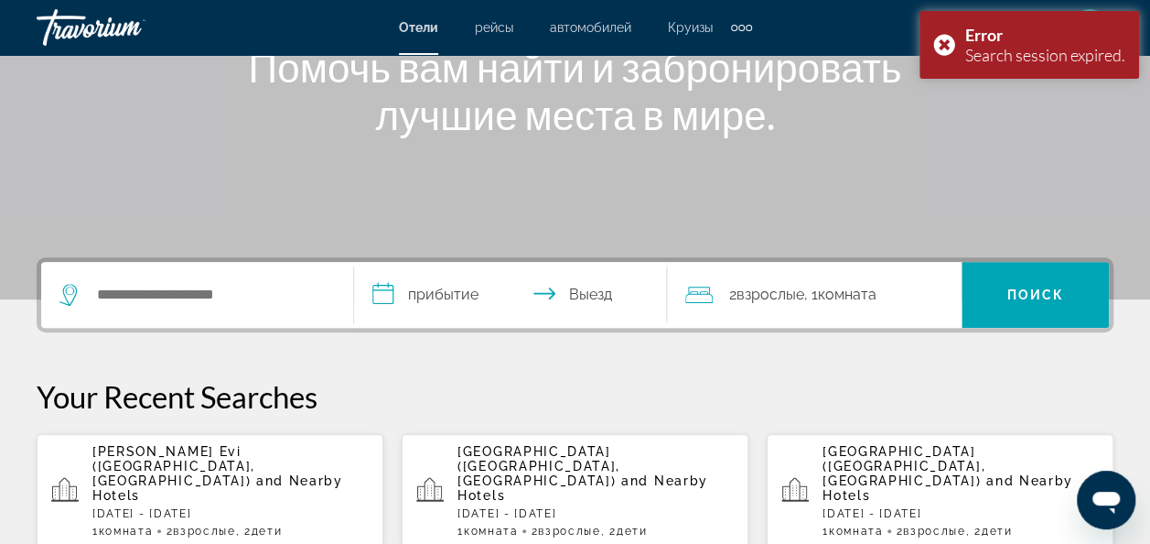
scroll to position [252, 0]
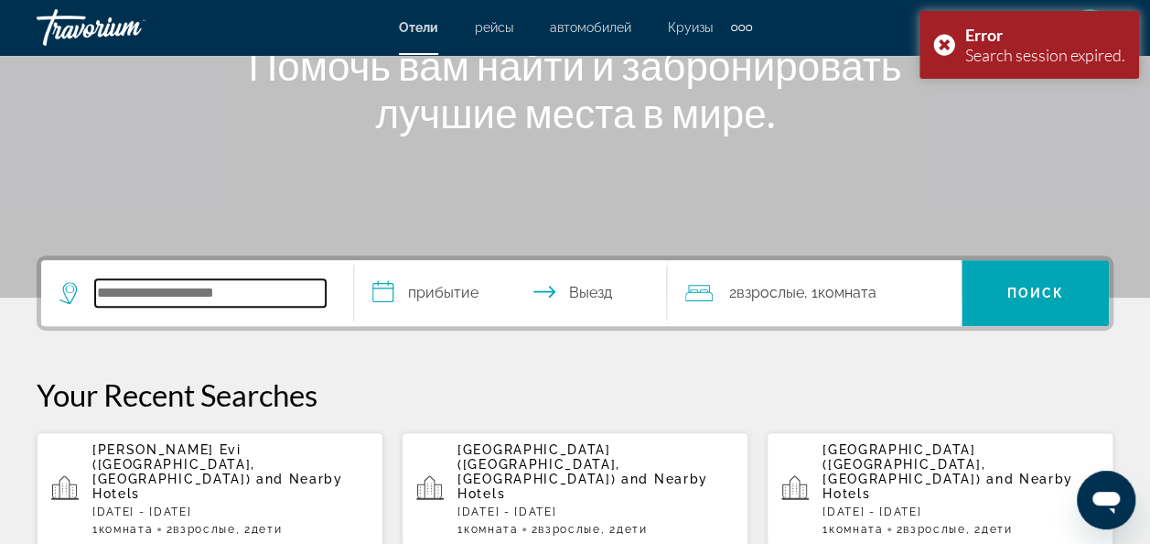
click at [188, 303] on input "Search widget" at bounding box center [210, 292] width 231 height 27
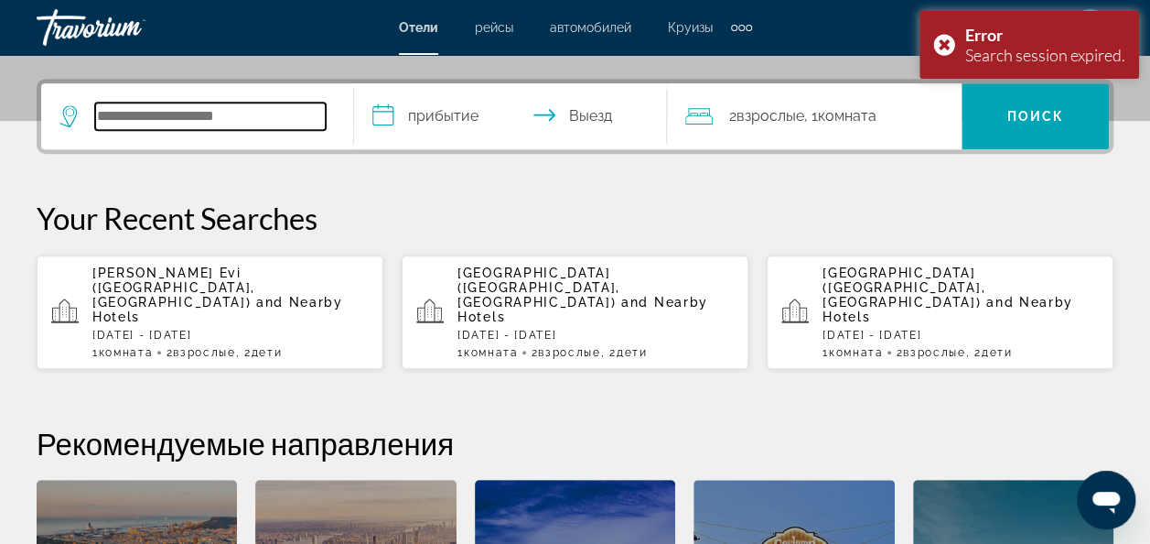
scroll to position [447, 0]
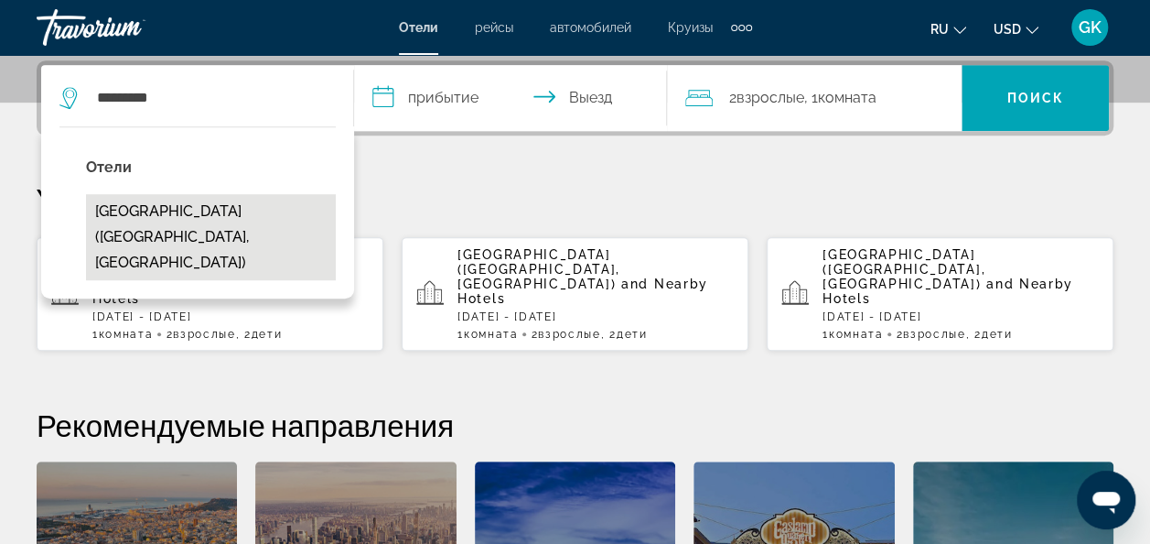
click at [160, 201] on button "[GEOGRAPHIC_DATA] ([GEOGRAPHIC_DATA], [GEOGRAPHIC_DATA])" at bounding box center [211, 237] width 250 height 86
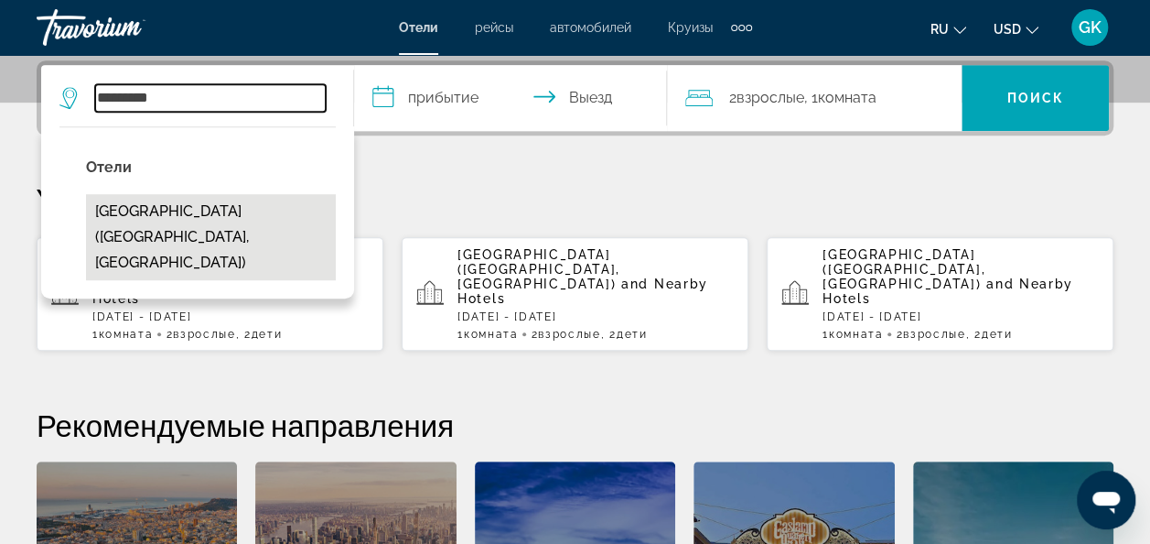
type input "**********"
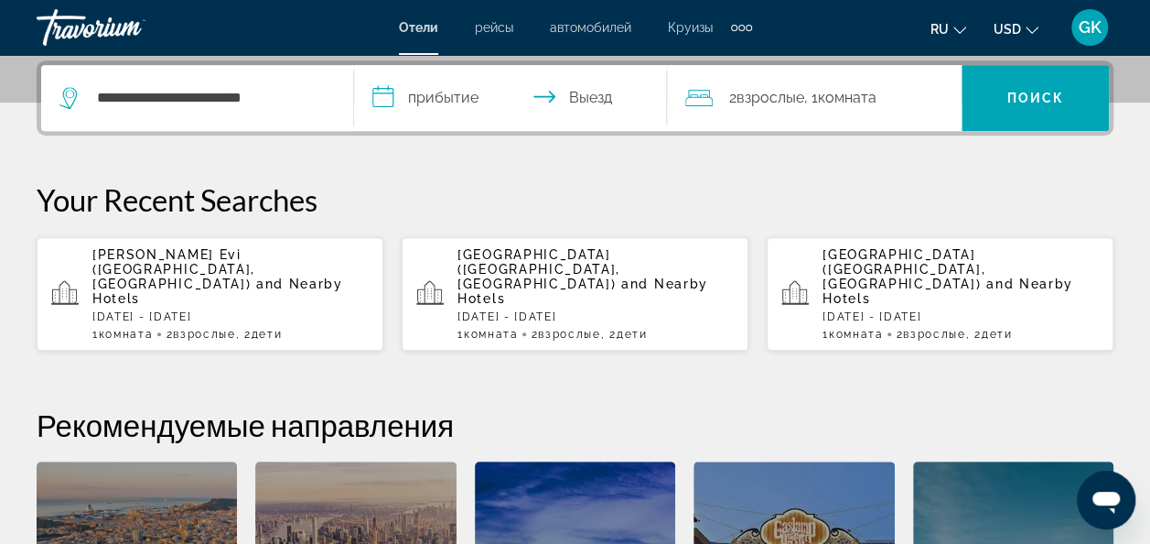
click at [384, 92] on input "**********" at bounding box center [514, 100] width 320 height 71
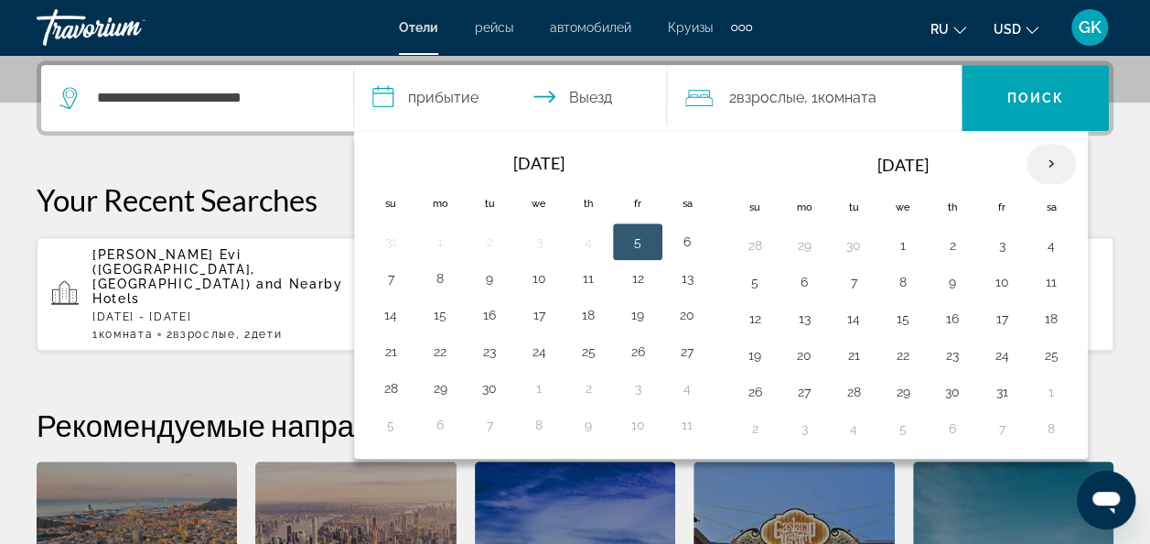
click at [1043, 163] on th "Next month" at bounding box center [1051, 164] width 49 height 40
click at [754, 314] on button "9" at bounding box center [754, 319] width 29 height 26
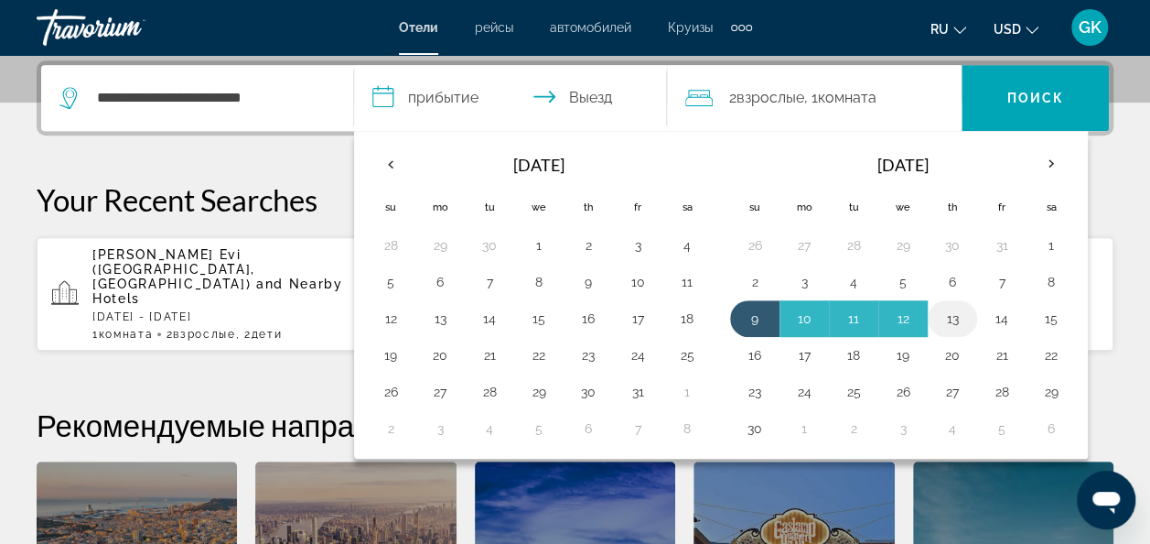
click at [940, 317] on button "13" at bounding box center [952, 319] width 29 height 26
type input "**********"
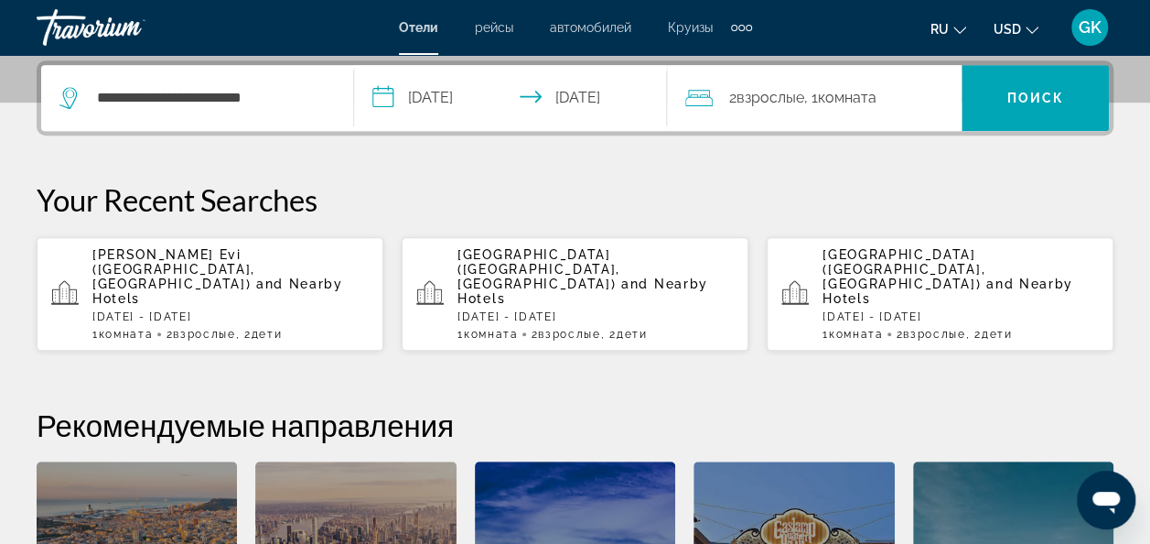
click at [824, 102] on span "Комната" at bounding box center [847, 97] width 59 height 17
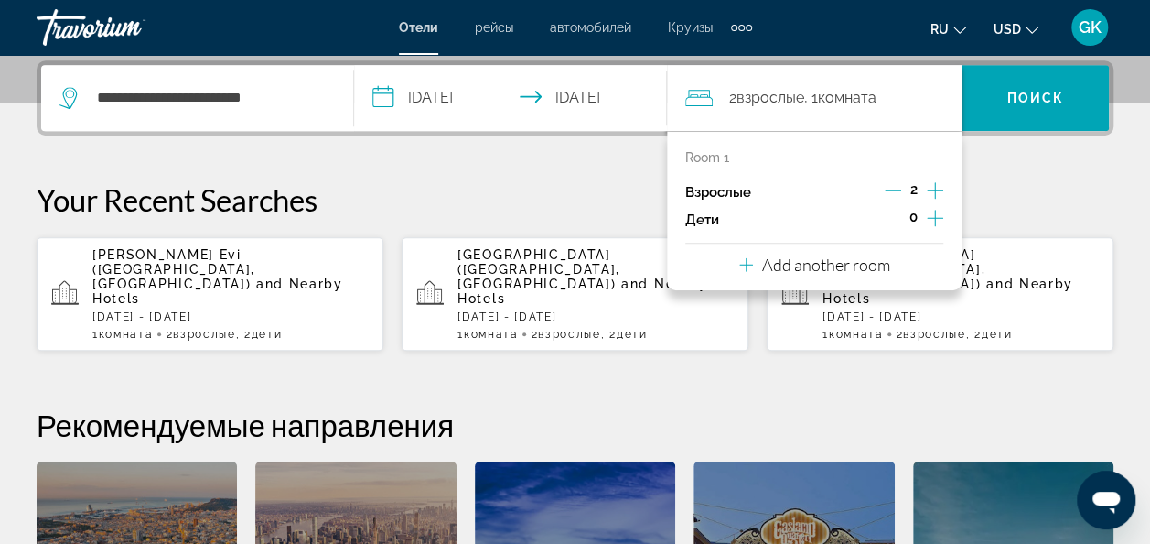
click at [926, 220] on div "0" at bounding box center [913, 219] width 59 height 27
click at [932, 215] on icon "Increment children" at bounding box center [935, 218] width 16 height 22
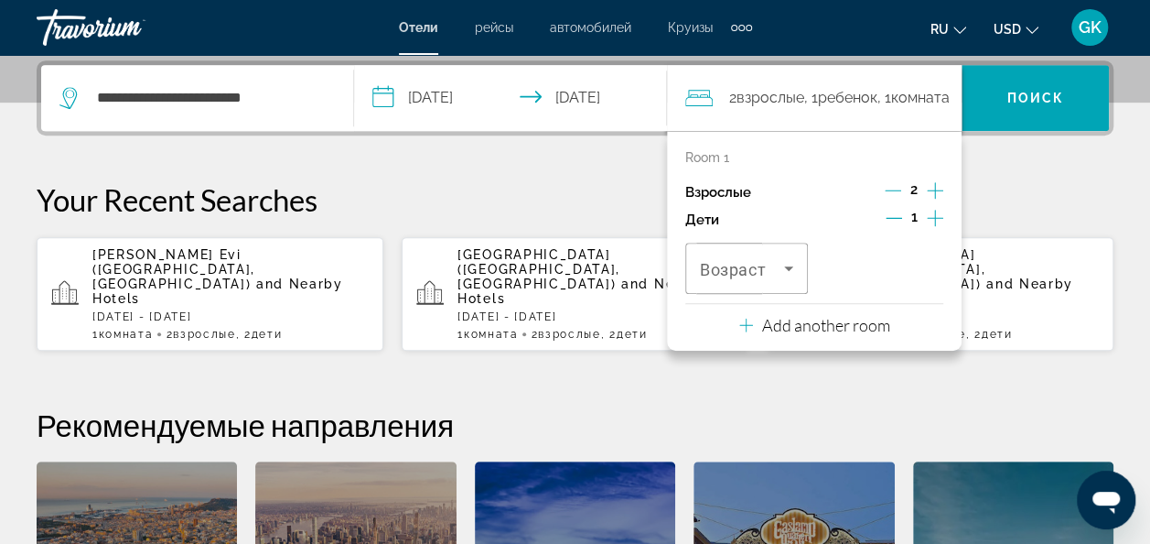
click at [932, 215] on icon "Increment children" at bounding box center [935, 218] width 16 height 22
click at [779, 271] on icon "Travelers: 2 adults, 2 children" at bounding box center [789, 268] width 22 height 22
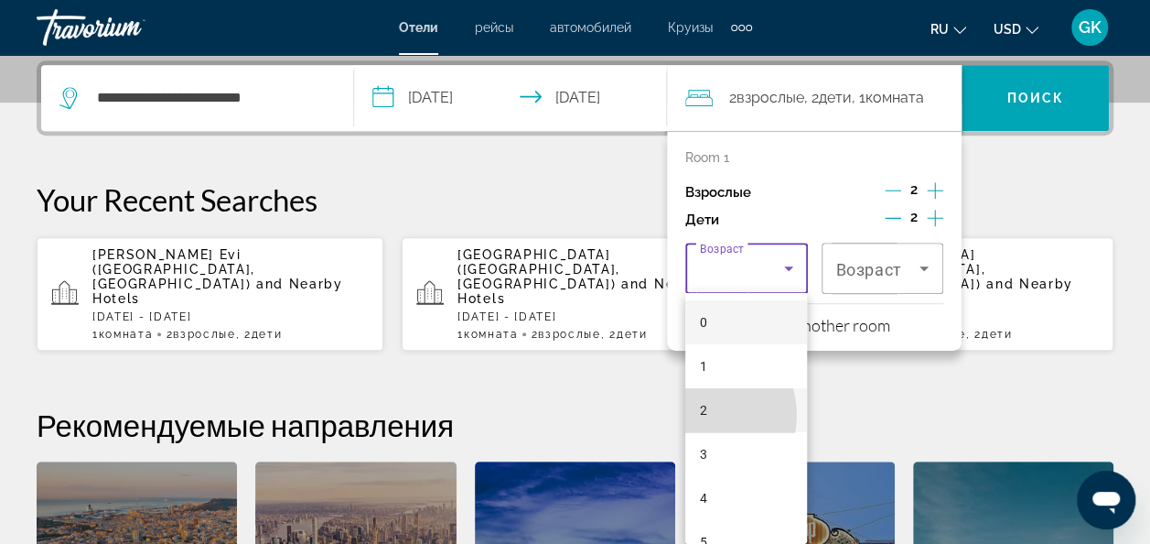
click at [705, 415] on span "2" at bounding box center [703, 410] width 7 height 22
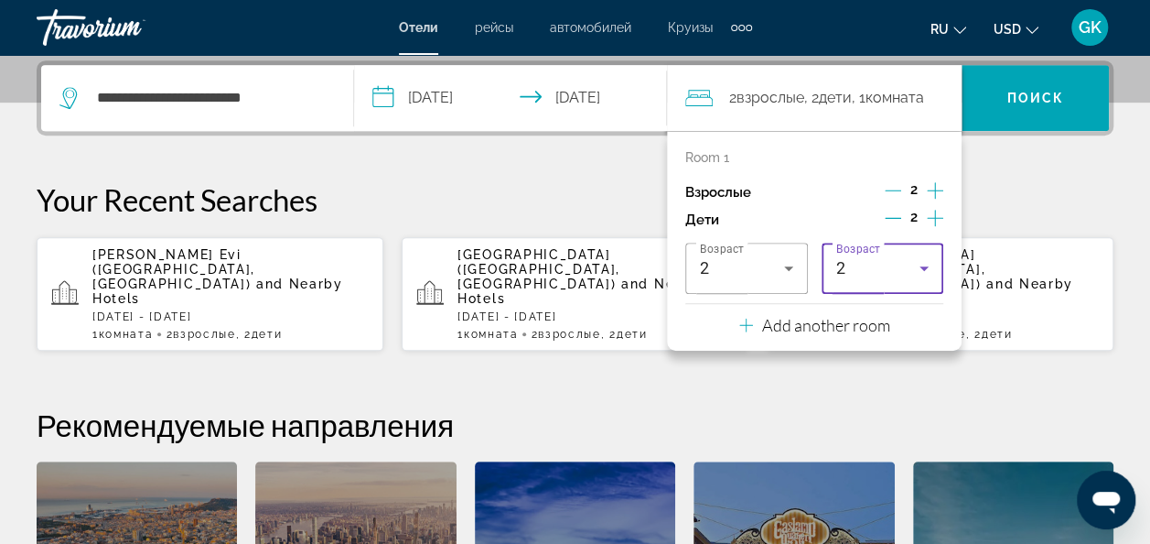
click at [914, 267] on icon "Travelers: 2 adults, 2 children" at bounding box center [924, 268] width 22 height 22
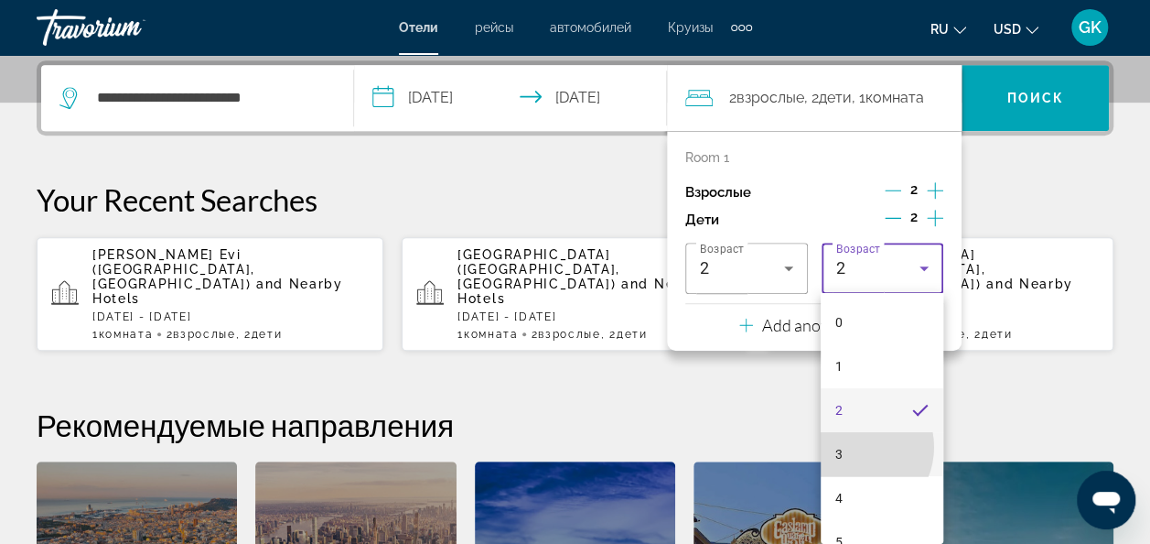
click at [851, 447] on mat-option "3" at bounding box center [882, 454] width 123 height 44
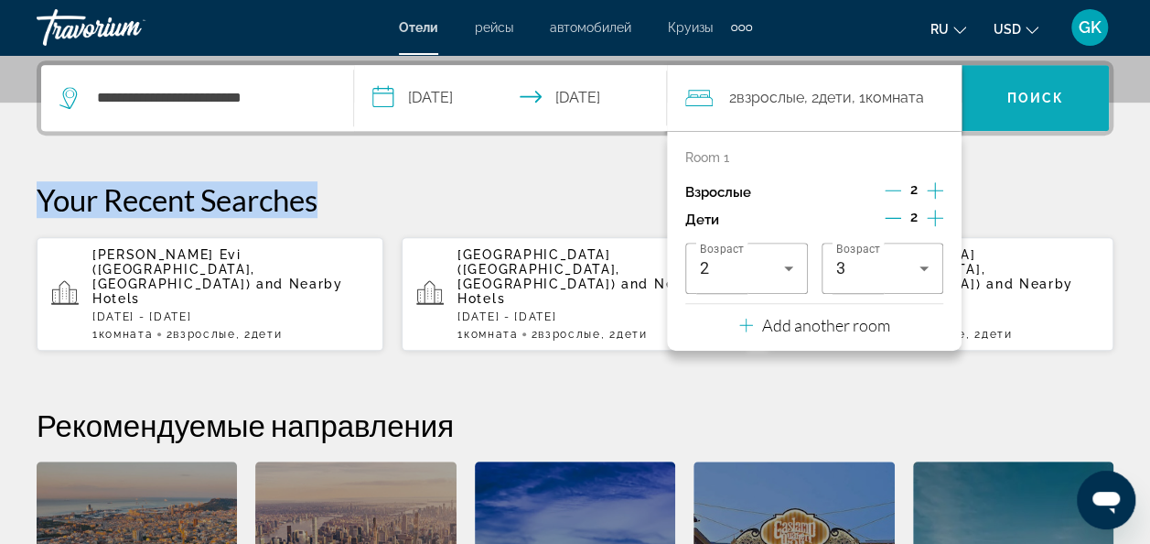
drag, startPoint x: 1032, startPoint y: 171, endPoint x: 1012, endPoint y: 66, distance: 107.1
click at [1012, 66] on div "**********" at bounding box center [575, 395] width 1150 height 671
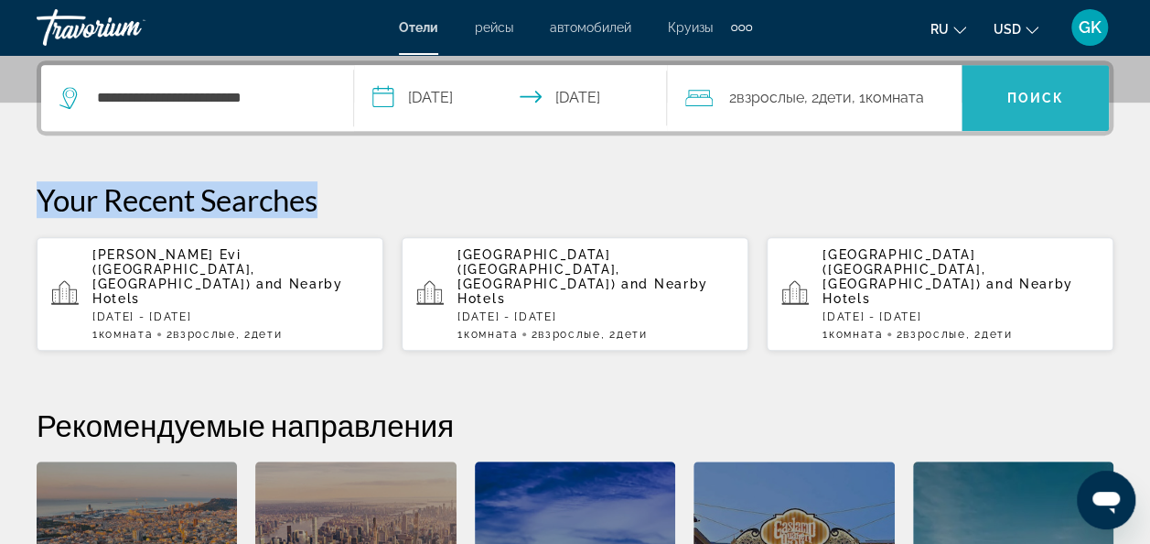
drag, startPoint x: 1012, startPoint y: 66, endPoint x: 985, endPoint y: 111, distance: 52.6
click at [985, 111] on span "Search widget" at bounding box center [1035, 98] width 147 height 44
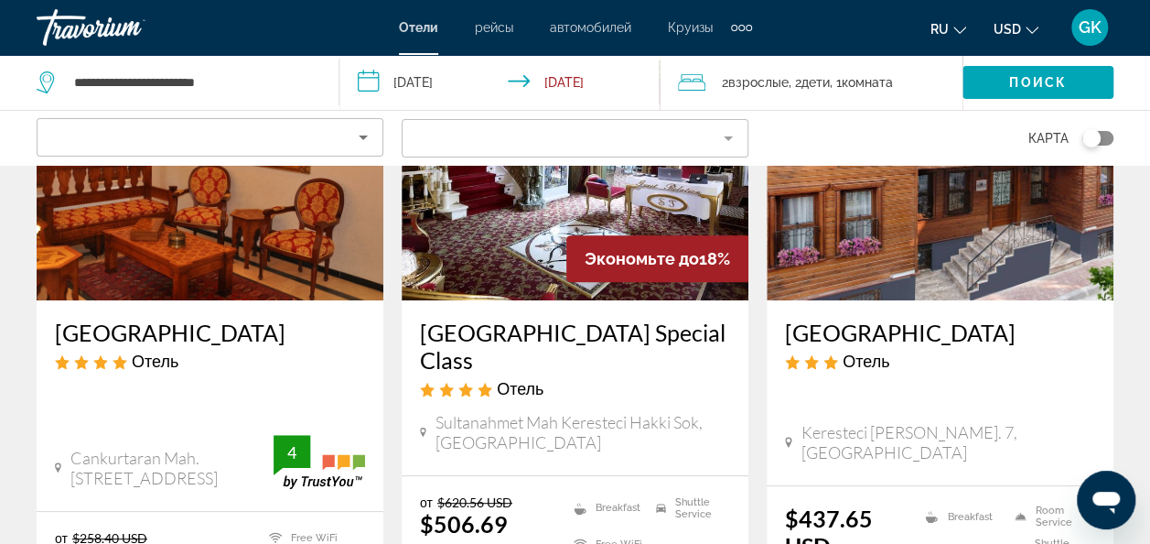
scroll to position [225, 0]
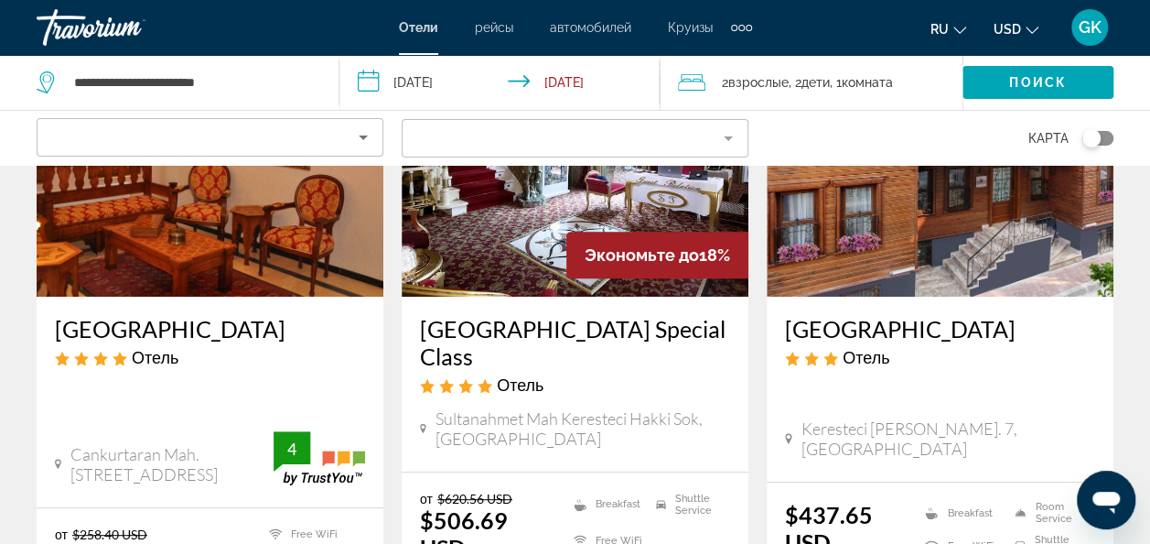
click at [109, 329] on h3 "[GEOGRAPHIC_DATA]" at bounding box center [210, 328] width 310 height 27
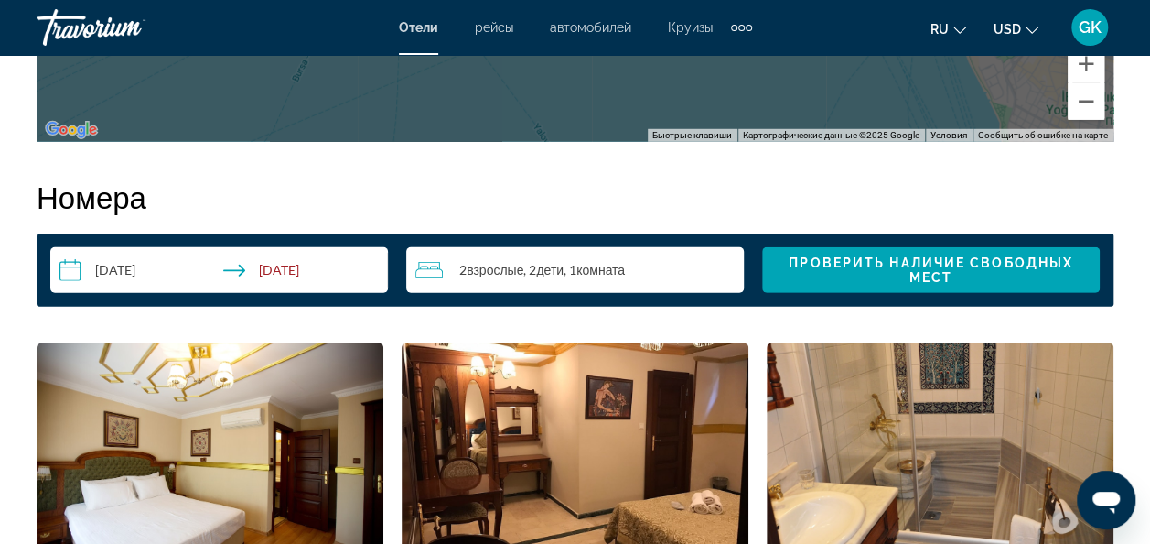
scroll to position [2569, 0]
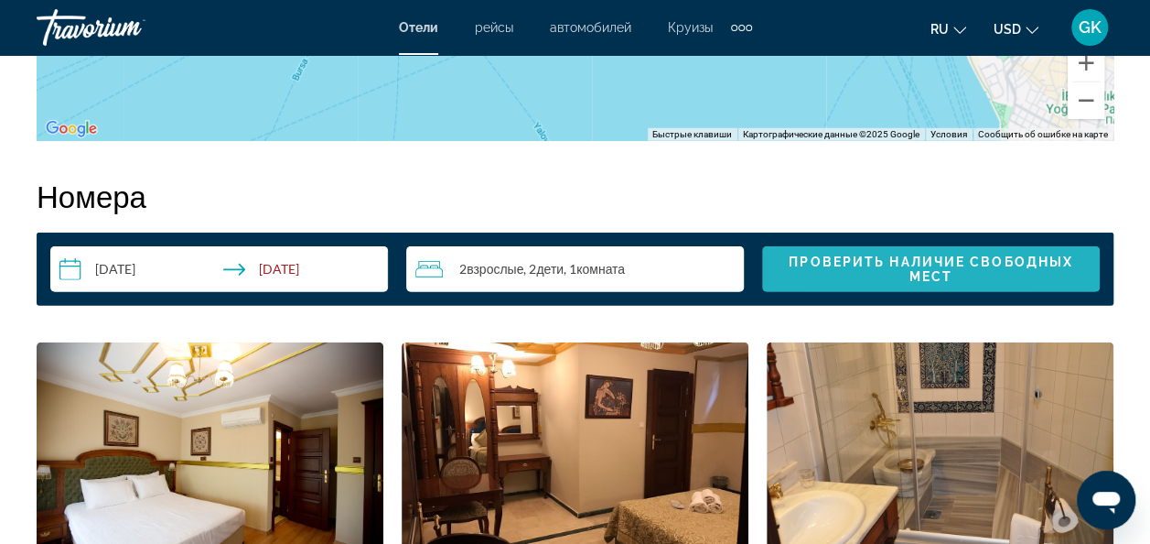
click at [835, 276] on span "Проверить наличие свободных мест" at bounding box center [931, 268] width 308 height 29
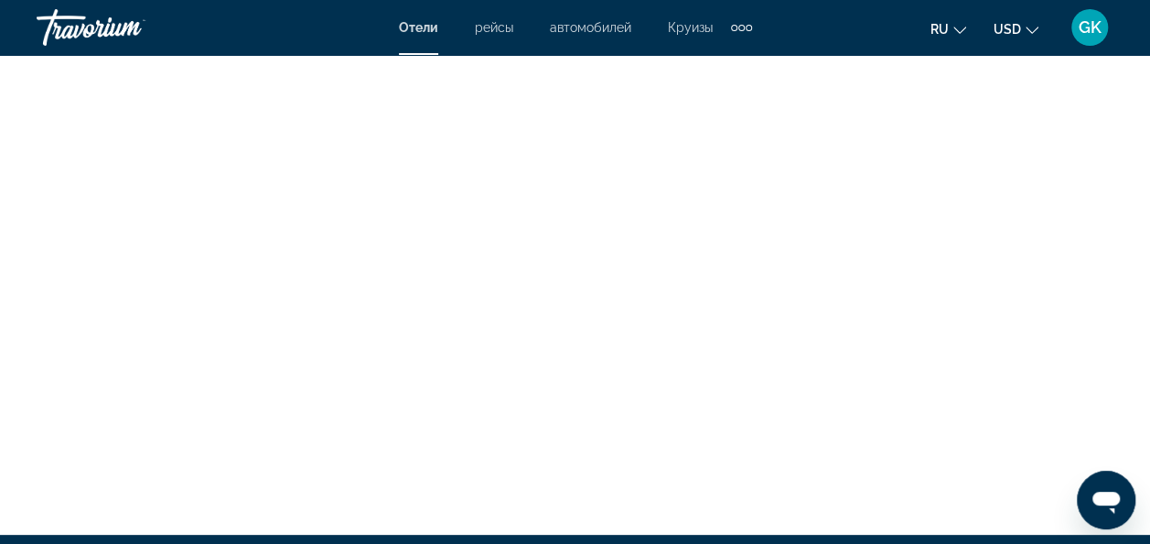
scroll to position [3458, 0]
